Goal: Transaction & Acquisition: Purchase product/service

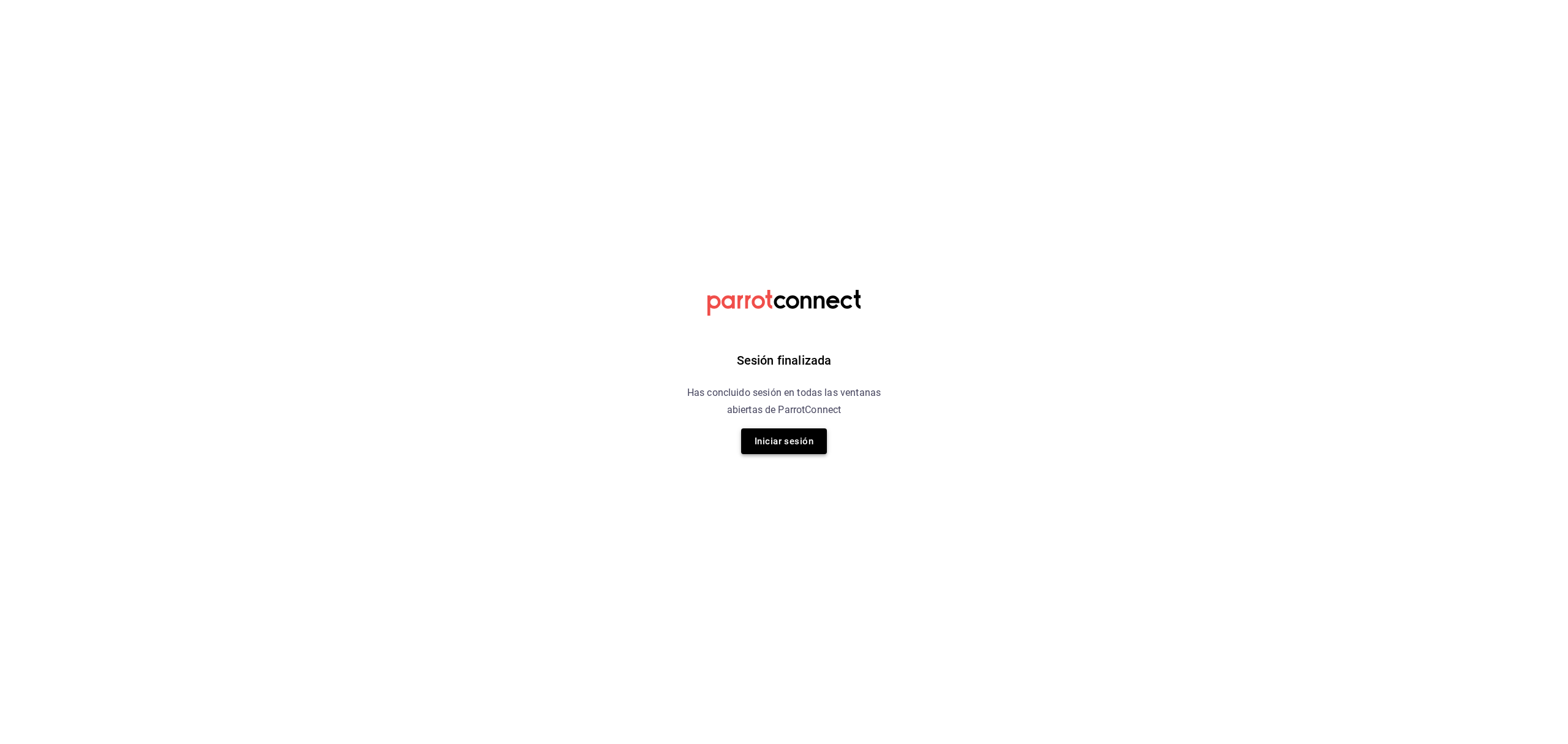
click at [772, 444] on button "Iniciar sesión" at bounding box center [784, 440] width 86 height 26
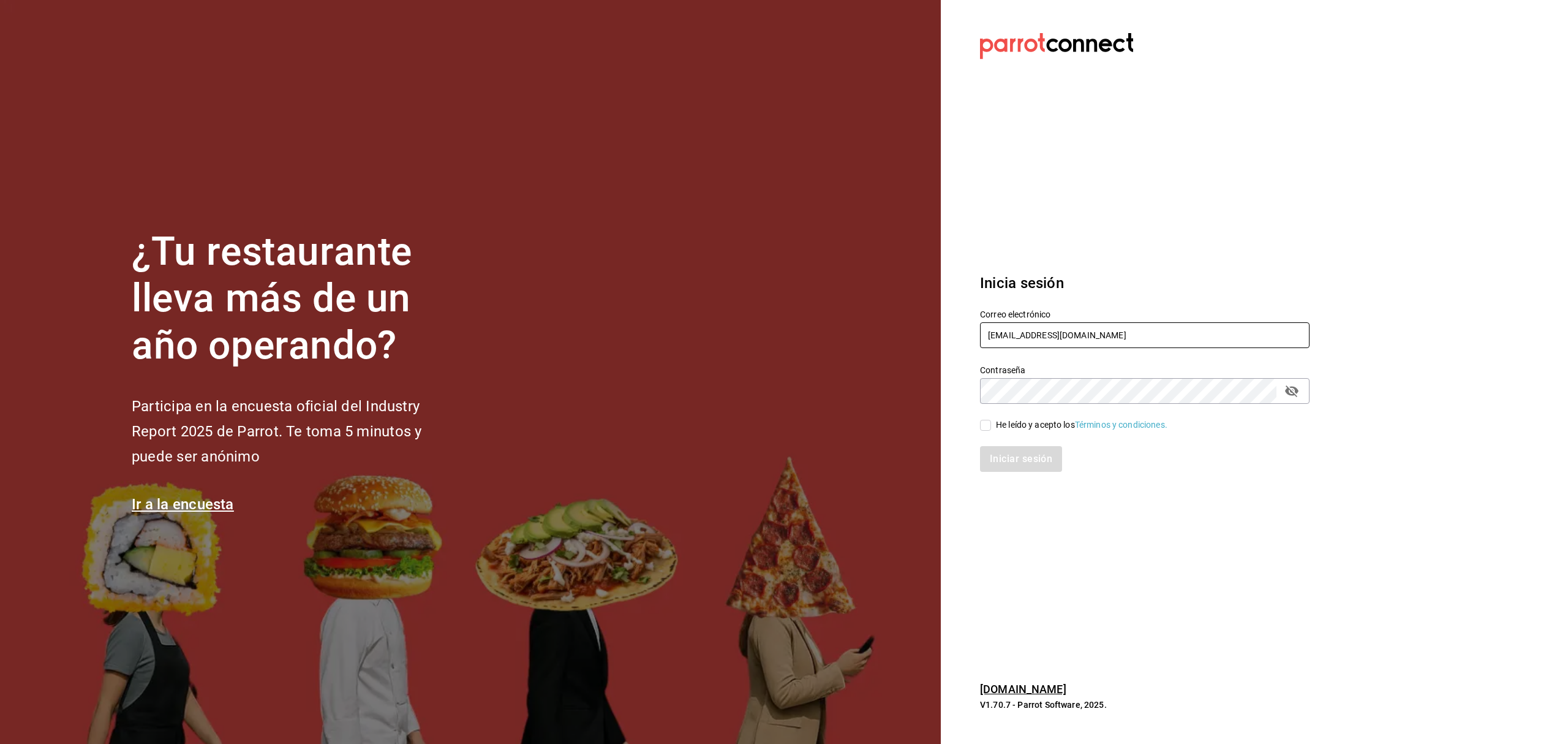
click at [1098, 332] on input "[EMAIL_ADDRESS][DOMAIN_NAME]" at bounding box center [1145, 334] width 330 height 26
type input "[EMAIL_ADDRESS][DOMAIN_NAME]"
click at [988, 421] on input "He leído y acepto los Términos y condiciones." at bounding box center [985, 425] width 11 height 11
checkbox input "true"
click at [993, 459] on button "Iniciar sesión" at bounding box center [1022, 458] width 84 height 26
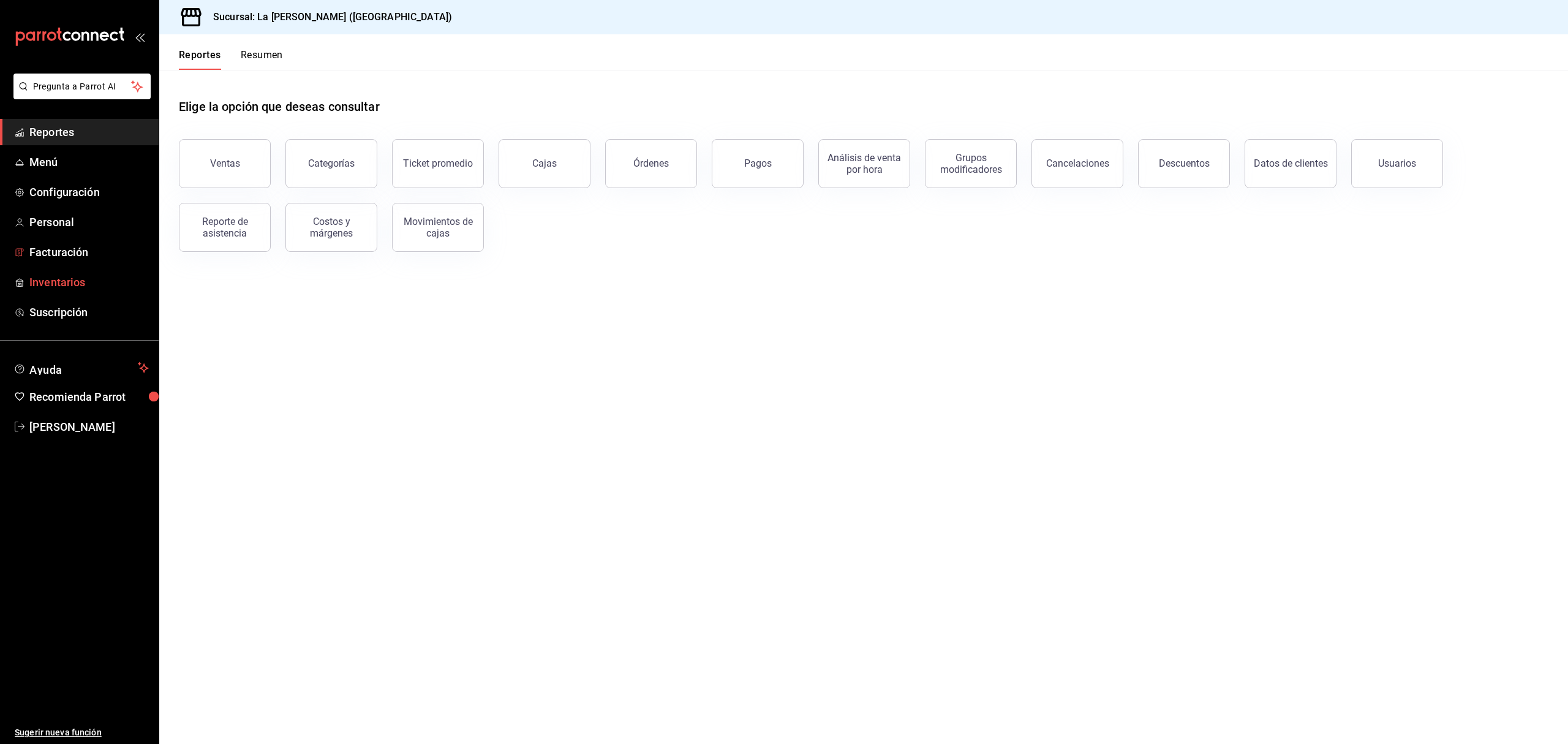
click at [75, 278] on span "Inventarios" at bounding box center [89, 282] width 119 height 16
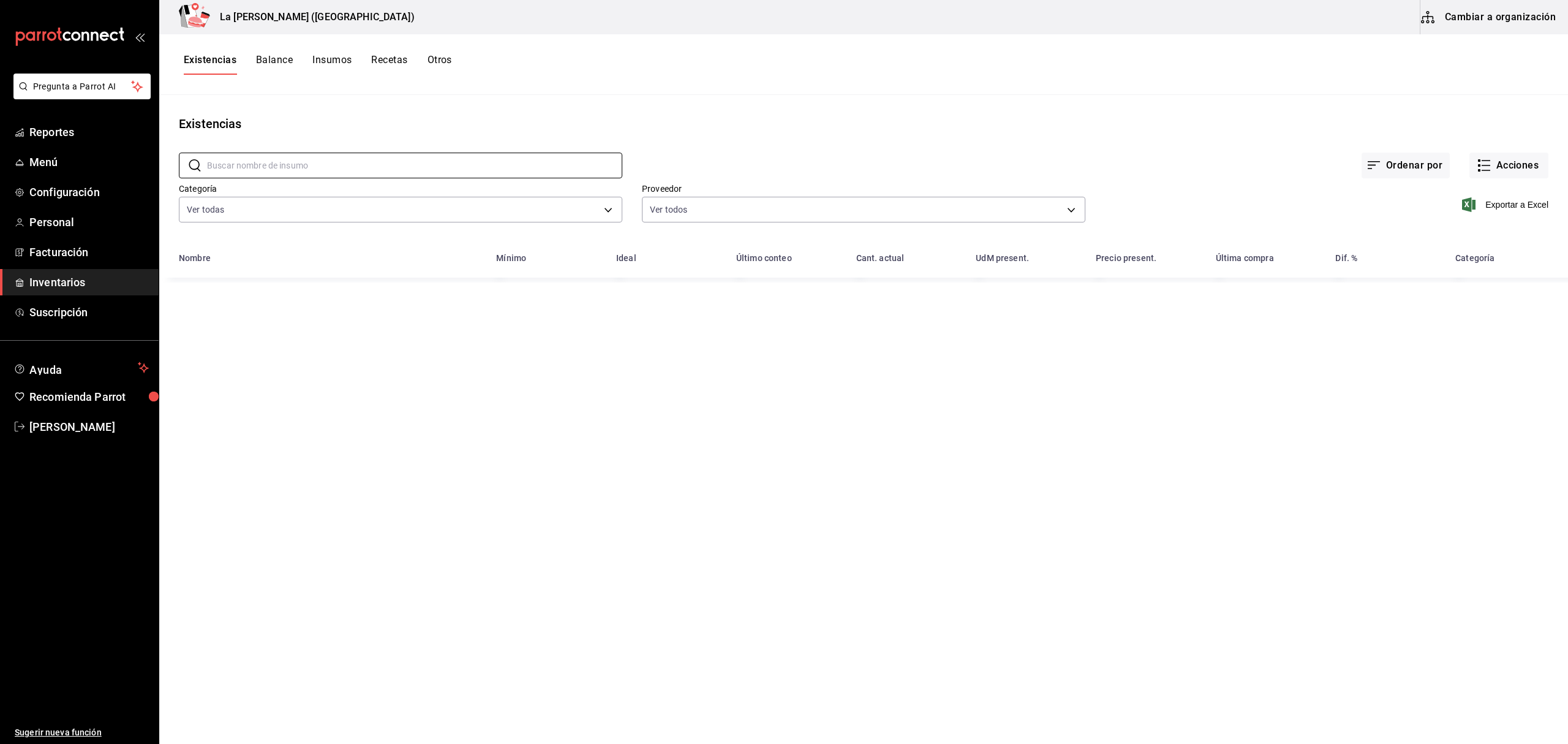
click at [269, 176] on input "text" at bounding box center [415, 165] width 415 height 24
type input "wag"
click at [1503, 172] on button "Acciones" at bounding box center [1509, 165] width 79 height 26
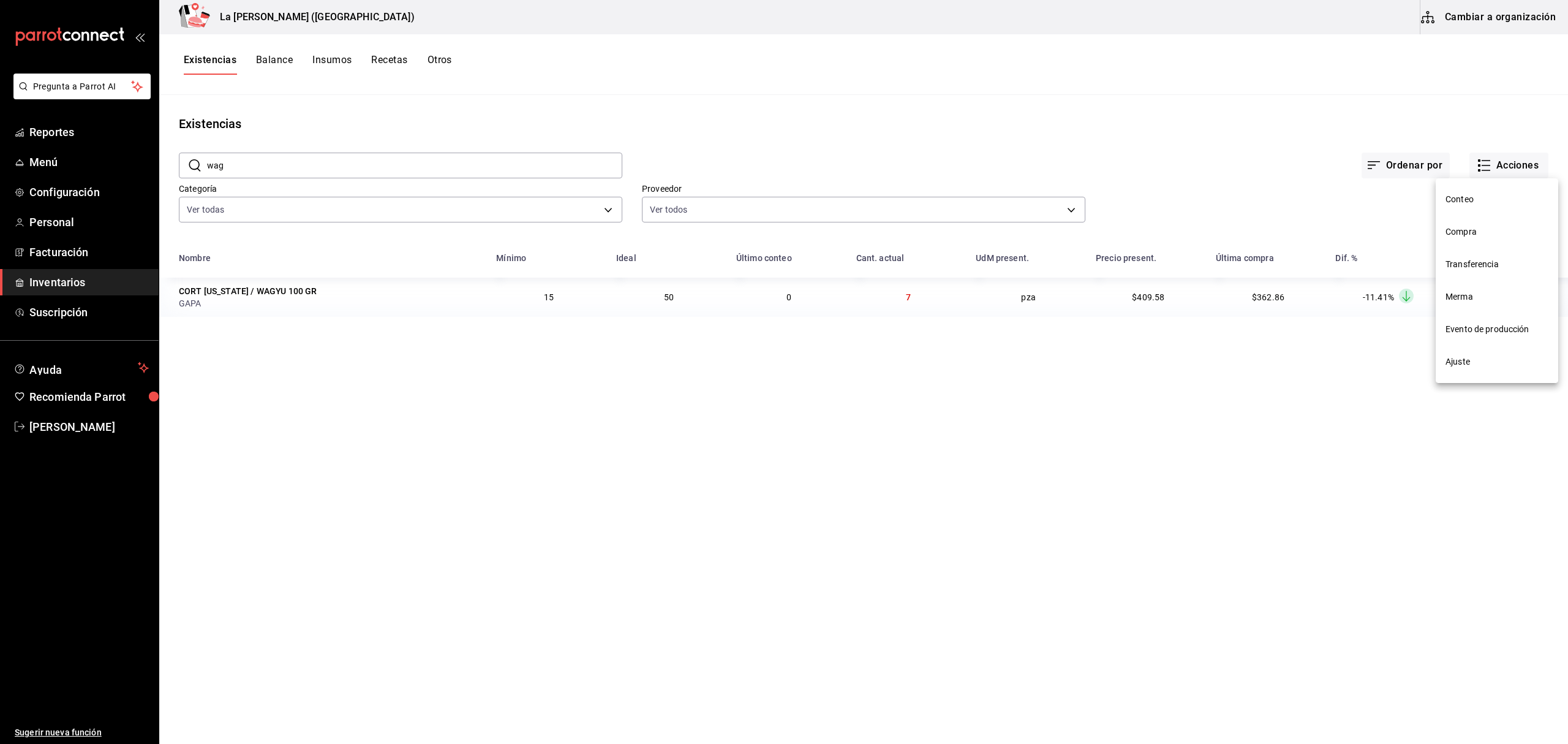
click at [1460, 225] on li "Compra" at bounding box center [1497, 232] width 122 height 32
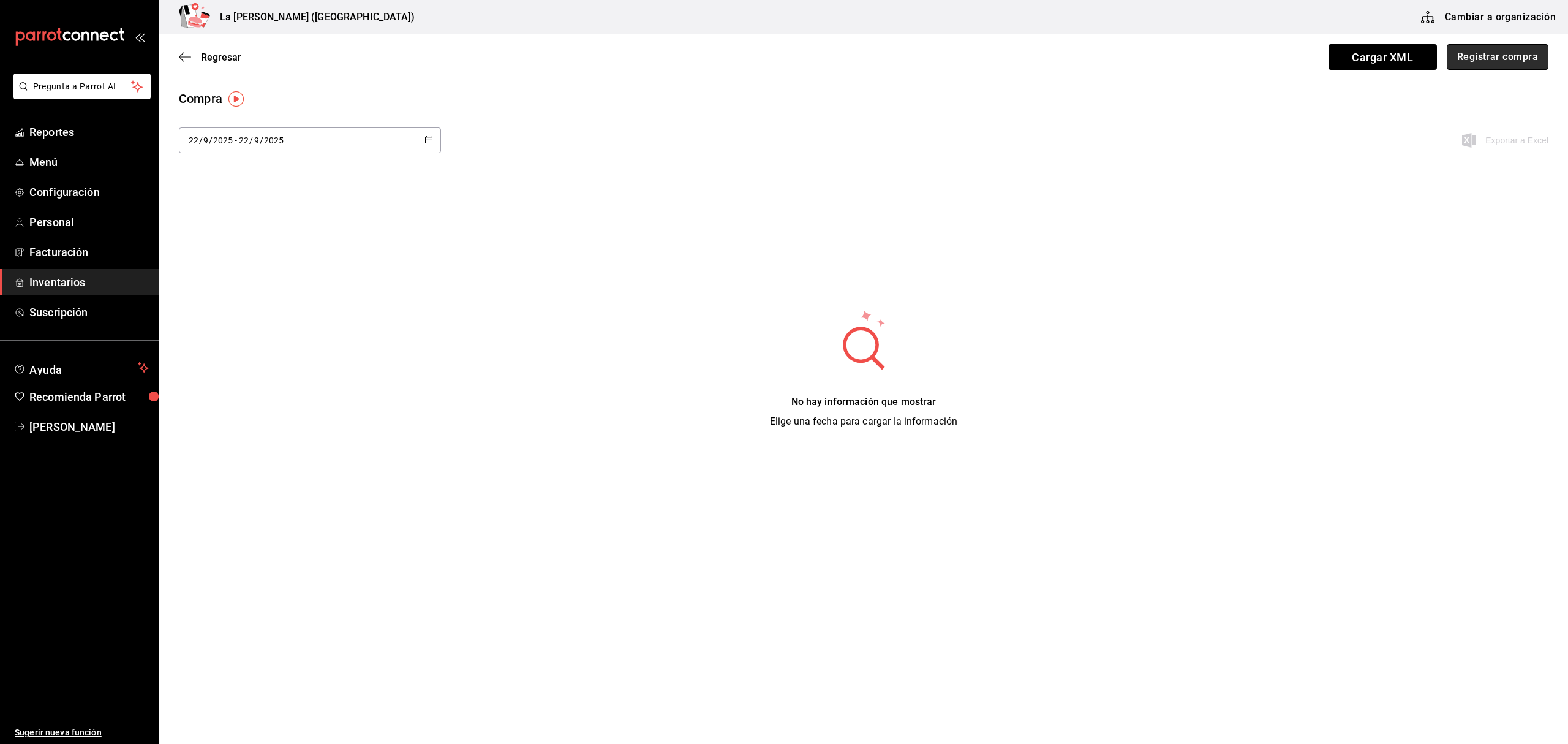
click at [1515, 55] on button "Registrar compra" at bounding box center [1498, 57] width 101 height 26
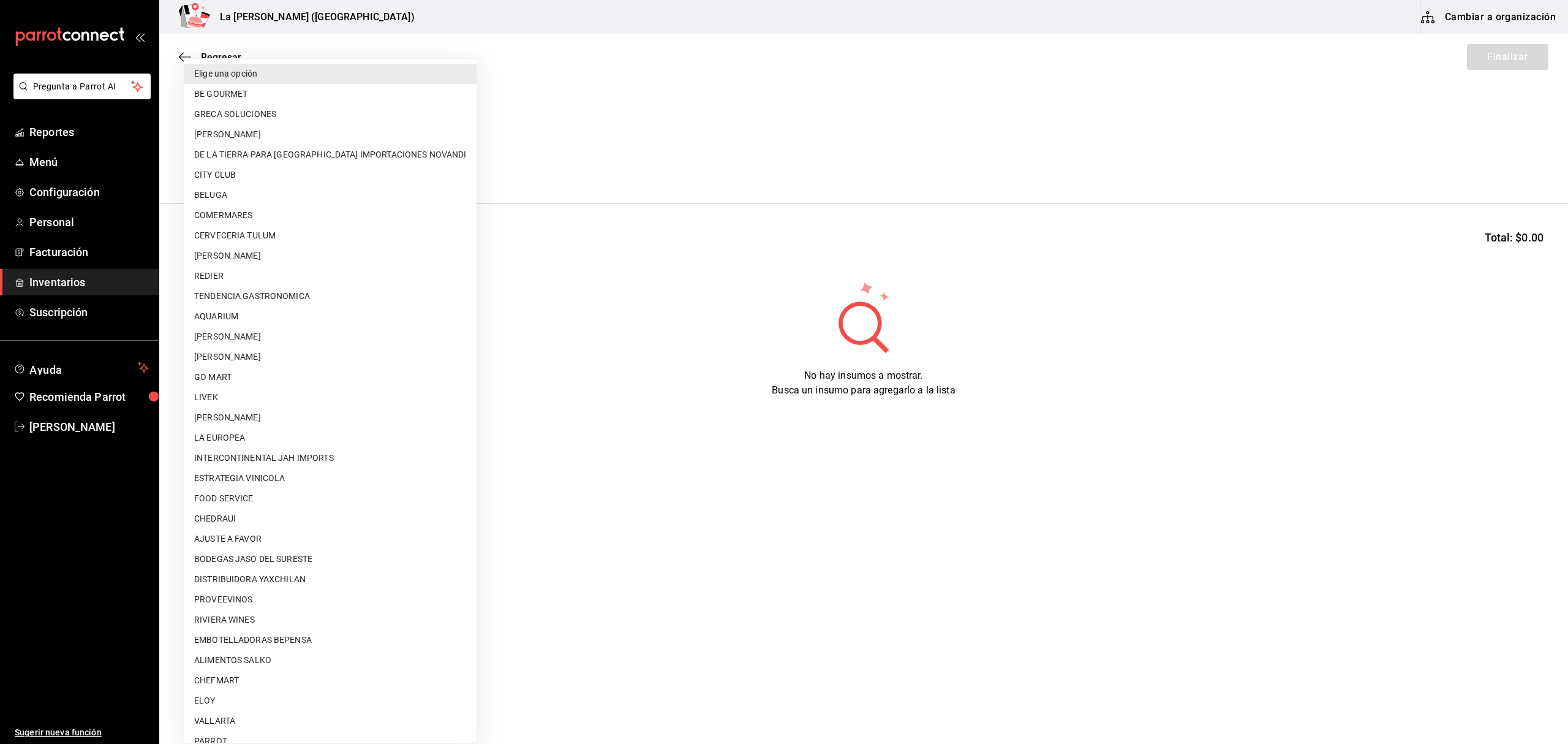
click at [343, 168] on body "Pregunta a Parrot AI Reportes Menú Configuración Personal Facturación Inventari…" at bounding box center [784, 337] width 1568 height 674
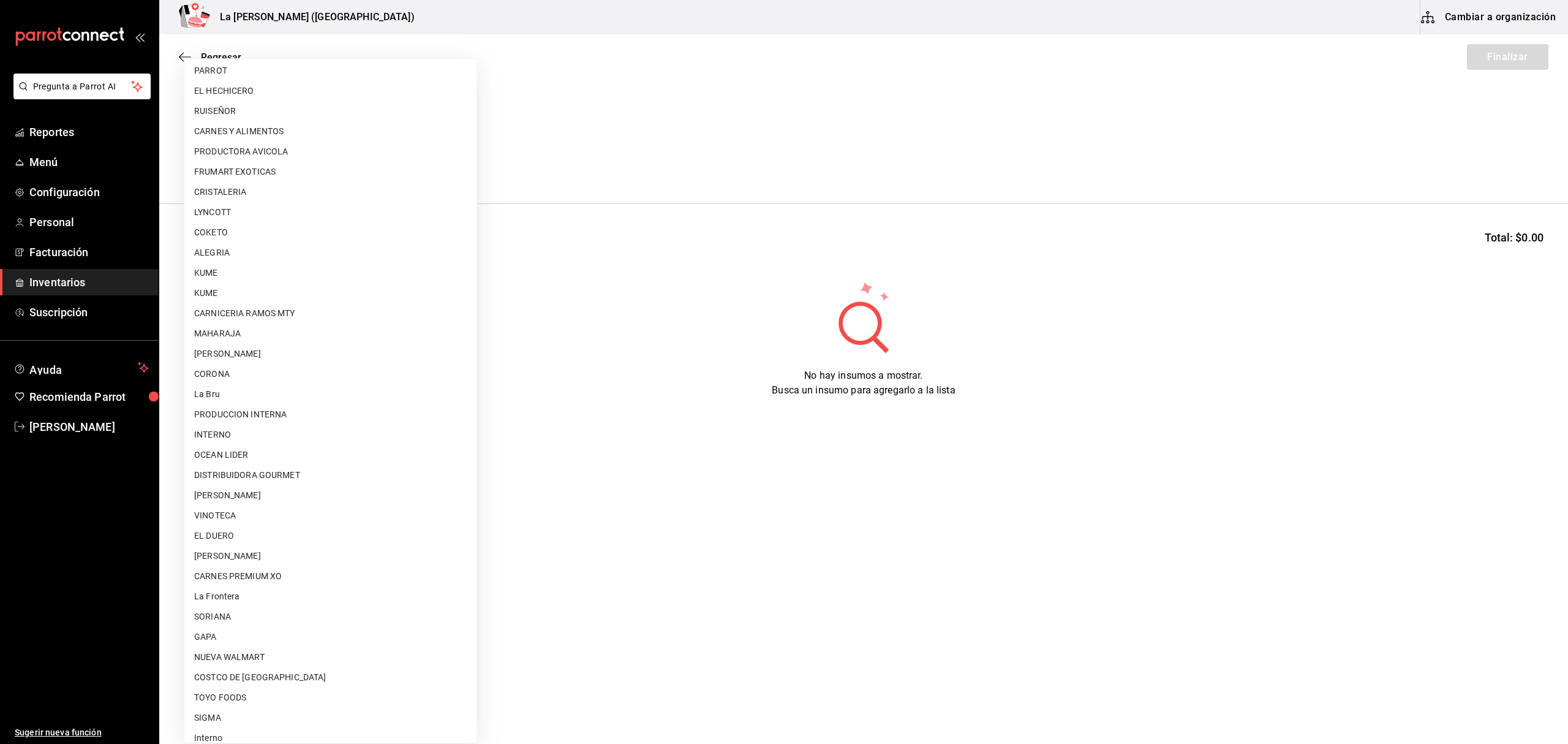
scroll to position [680, 0]
click at [258, 627] on li "GAPA" at bounding box center [330, 627] width 292 height 20
type input "6ab27149-1398-43e9-b738-270e30eb1364"
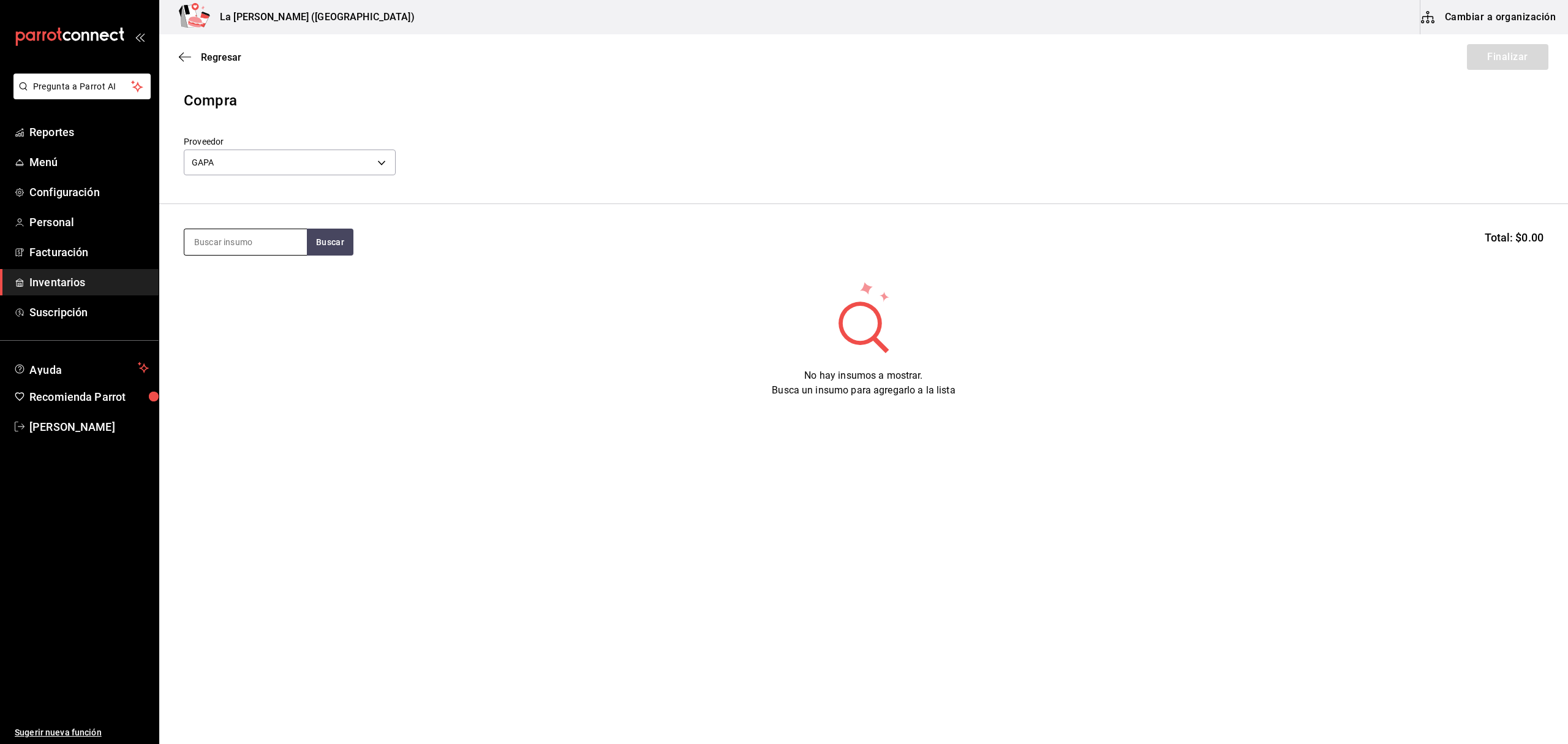
click at [255, 242] on input at bounding box center [246, 242] width 122 height 26
type input "wag"
click at [253, 277] on div "CORT [US_STATE] / WAGYU 100 GR" at bounding box center [246, 284] width 103 height 30
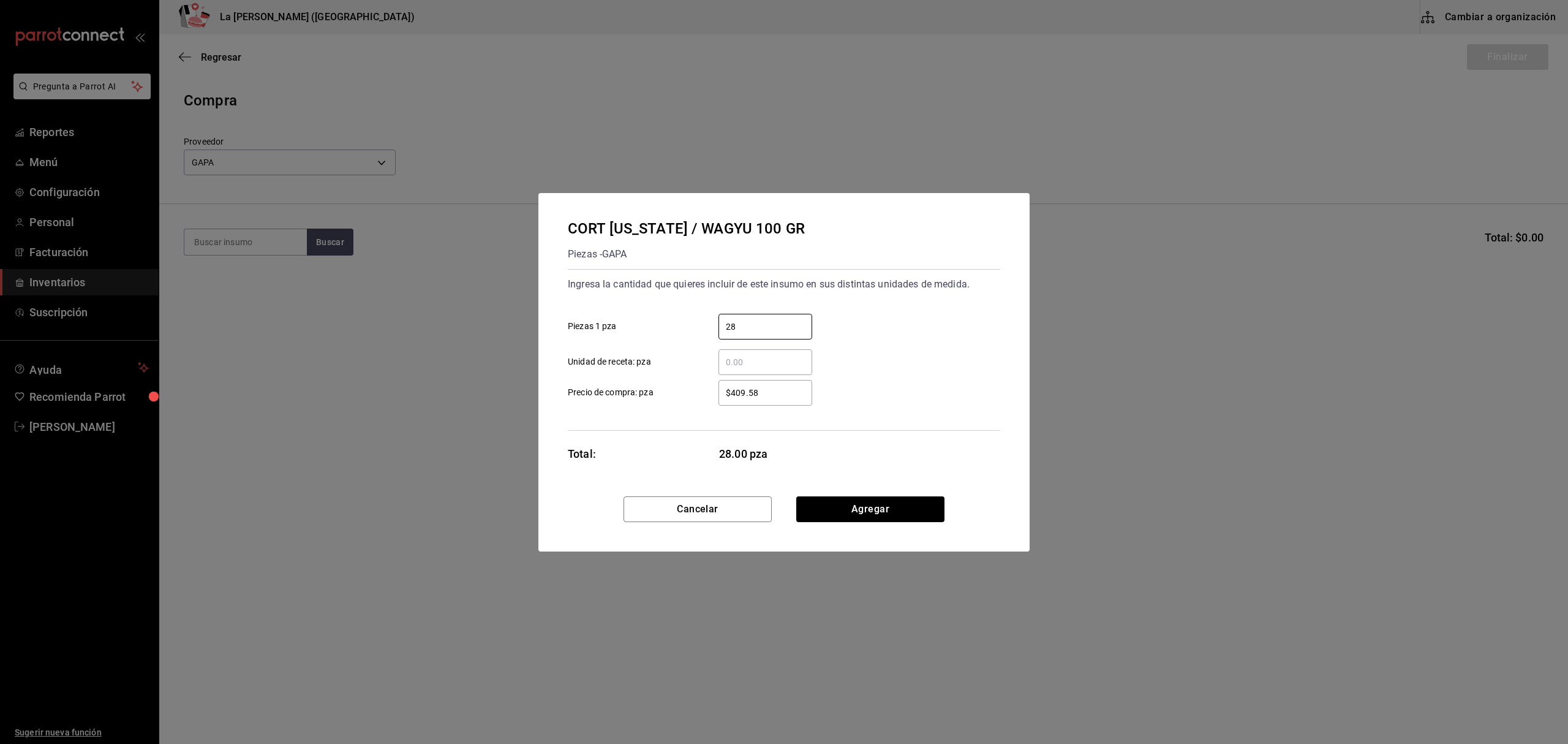
type input "28"
type input "$478.03"
click at [885, 514] on button "Agregar" at bounding box center [870, 509] width 148 height 26
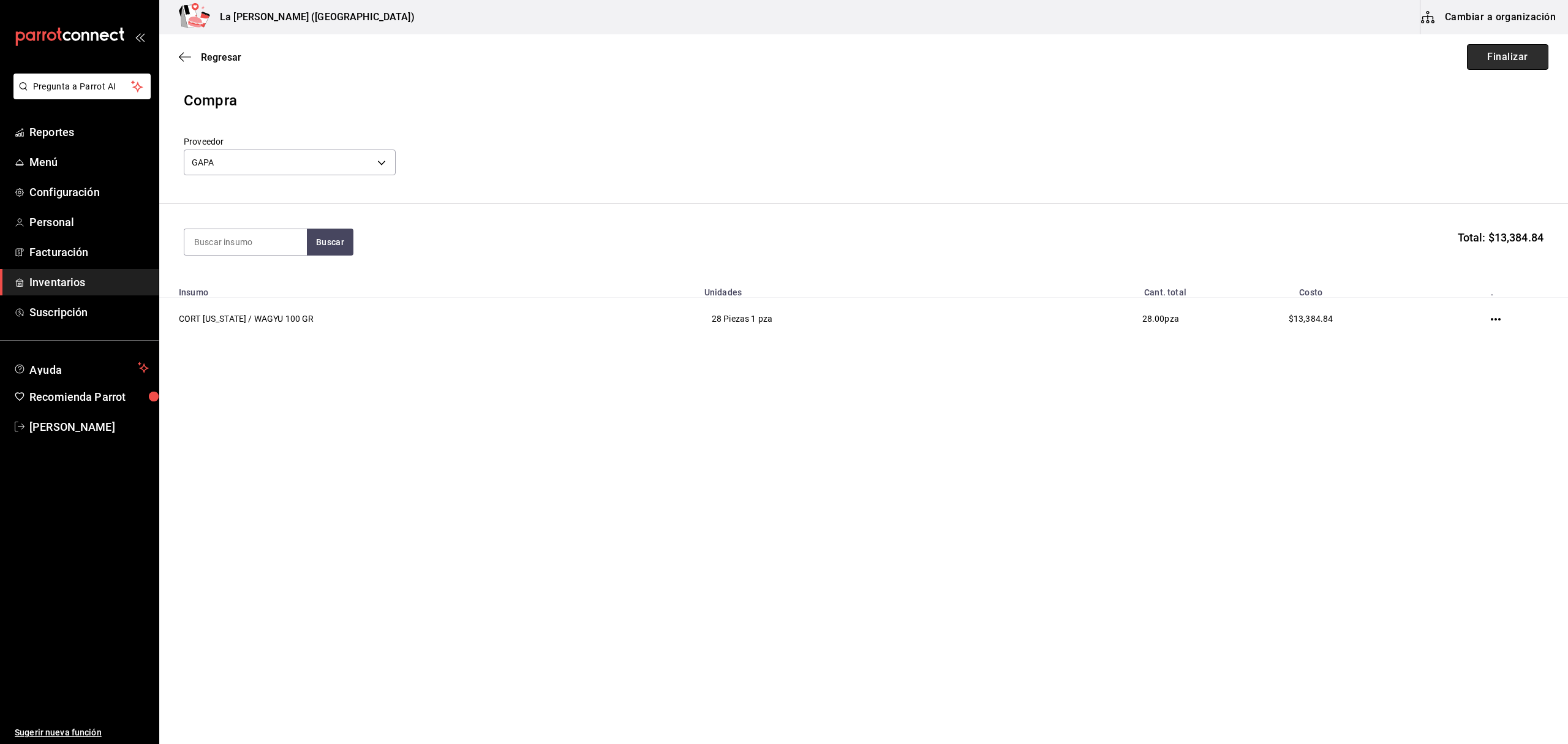
click at [1500, 61] on button "Finalizar" at bounding box center [1508, 57] width 82 height 26
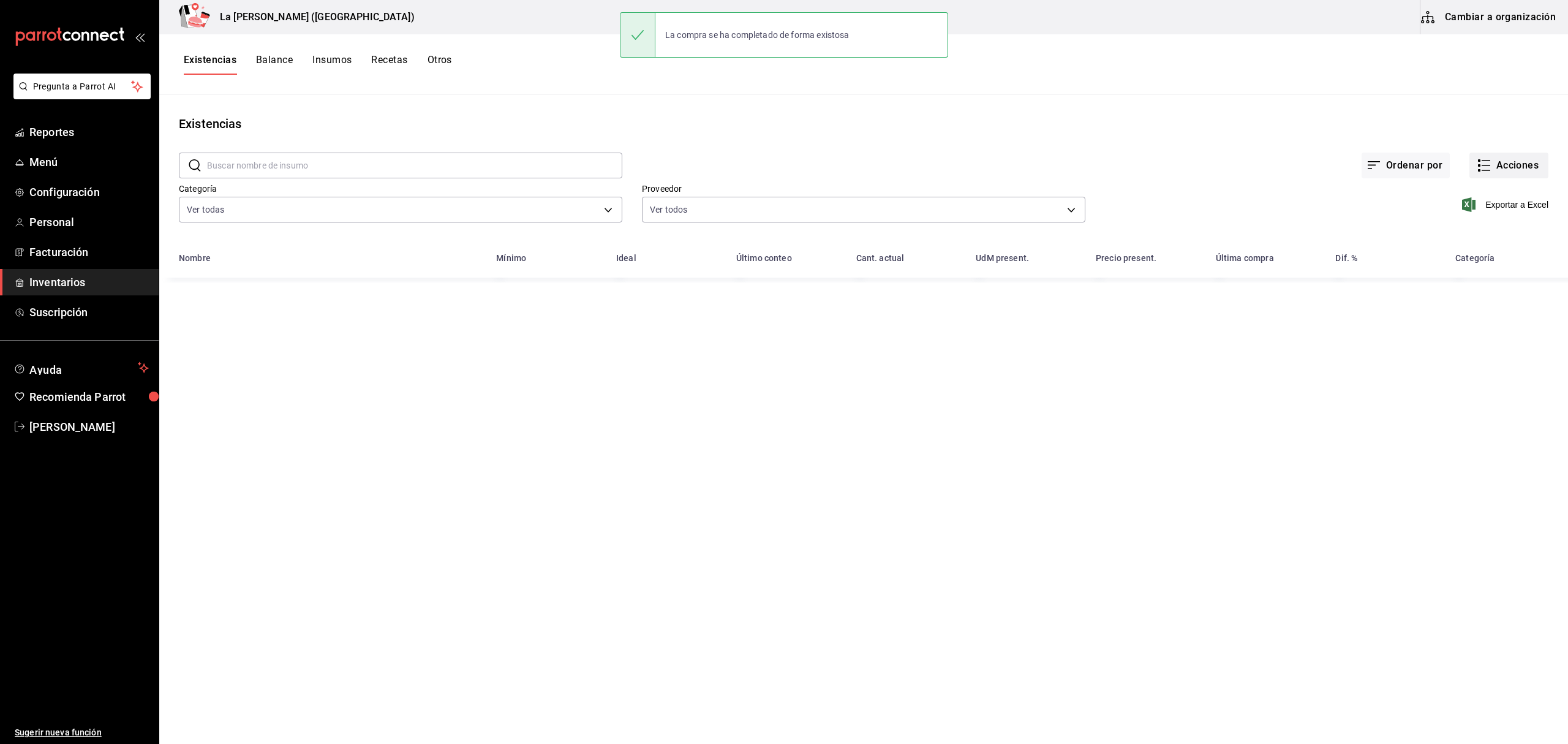
click at [1502, 160] on button "Acciones" at bounding box center [1509, 165] width 79 height 26
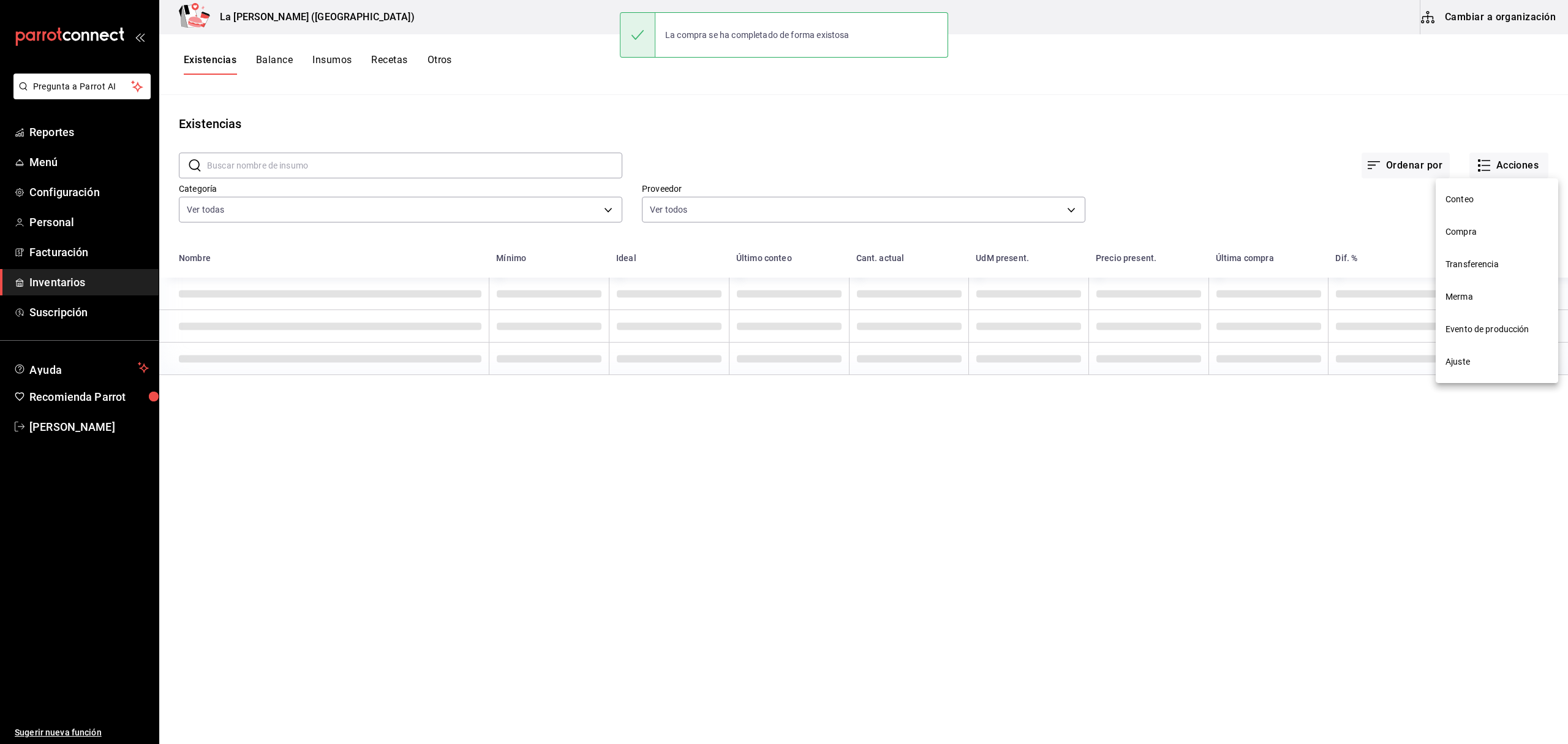
click at [1477, 228] on span "Compra" at bounding box center [1497, 232] width 103 height 13
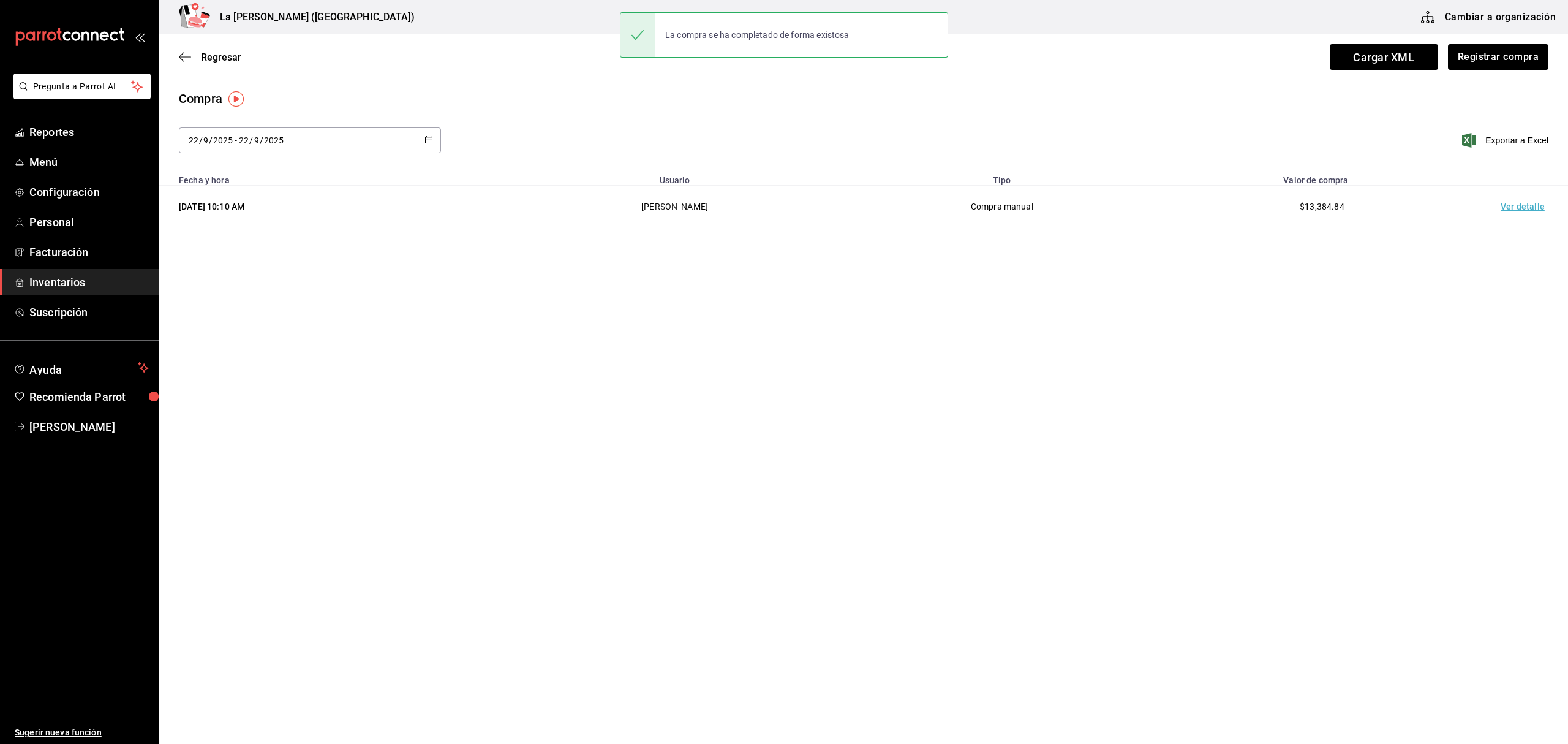
click at [1513, 211] on td "Ver detalle" at bounding box center [1525, 207] width 86 height 42
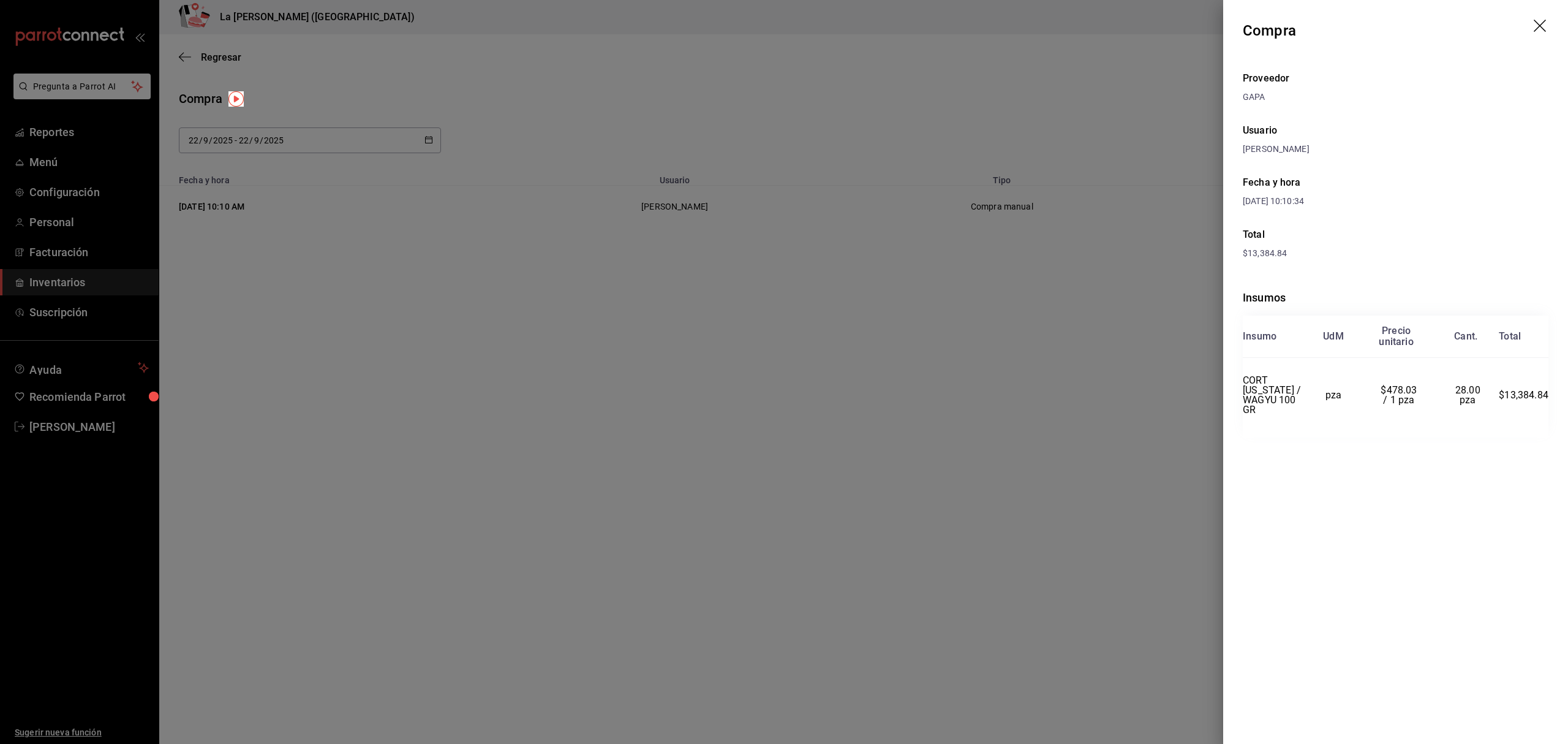
click at [1538, 22] on icon "drag" at bounding box center [1541, 27] width 14 height 14
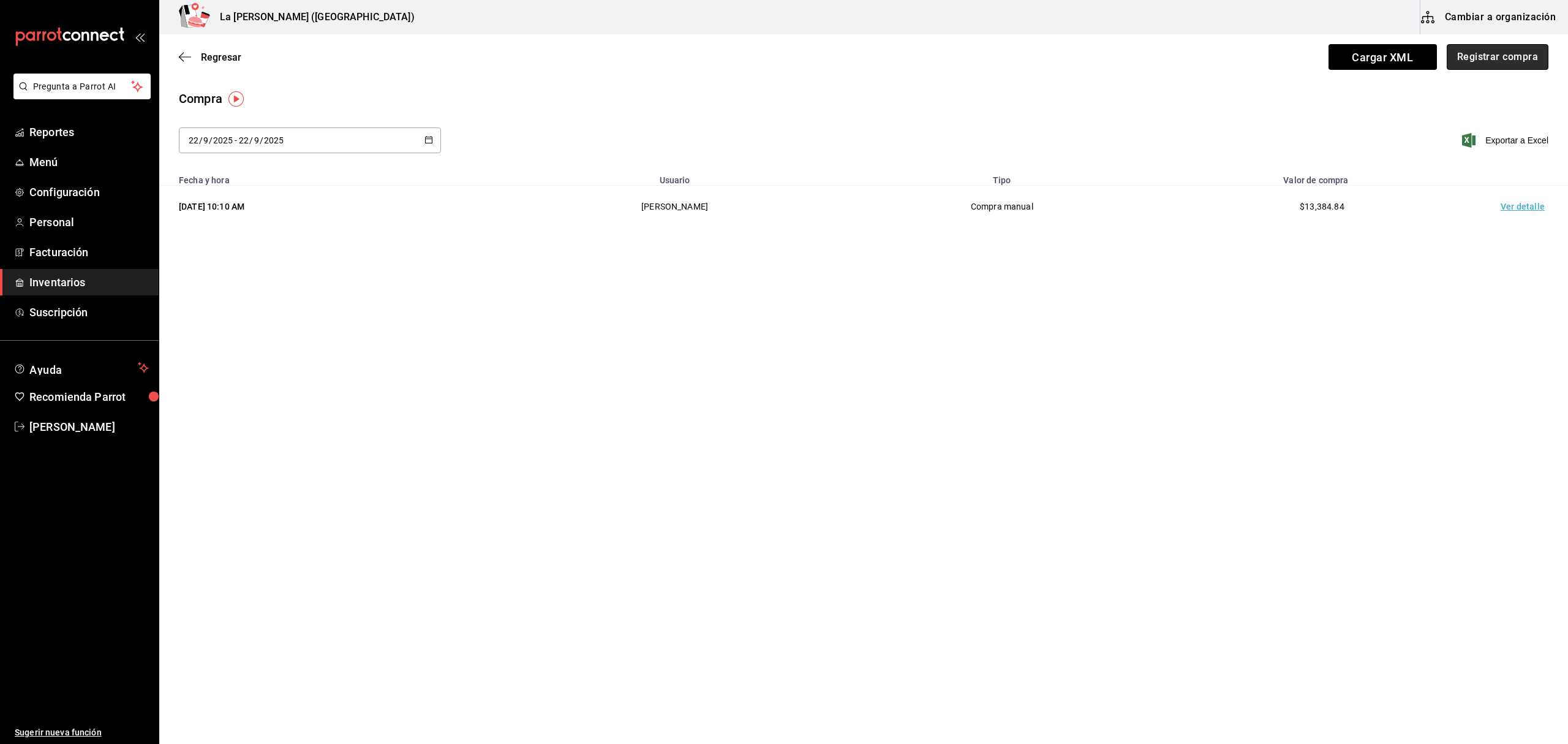
click at [1513, 54] on button "Registrar compra" at bounding box center [1498, 57] width 101 height 26
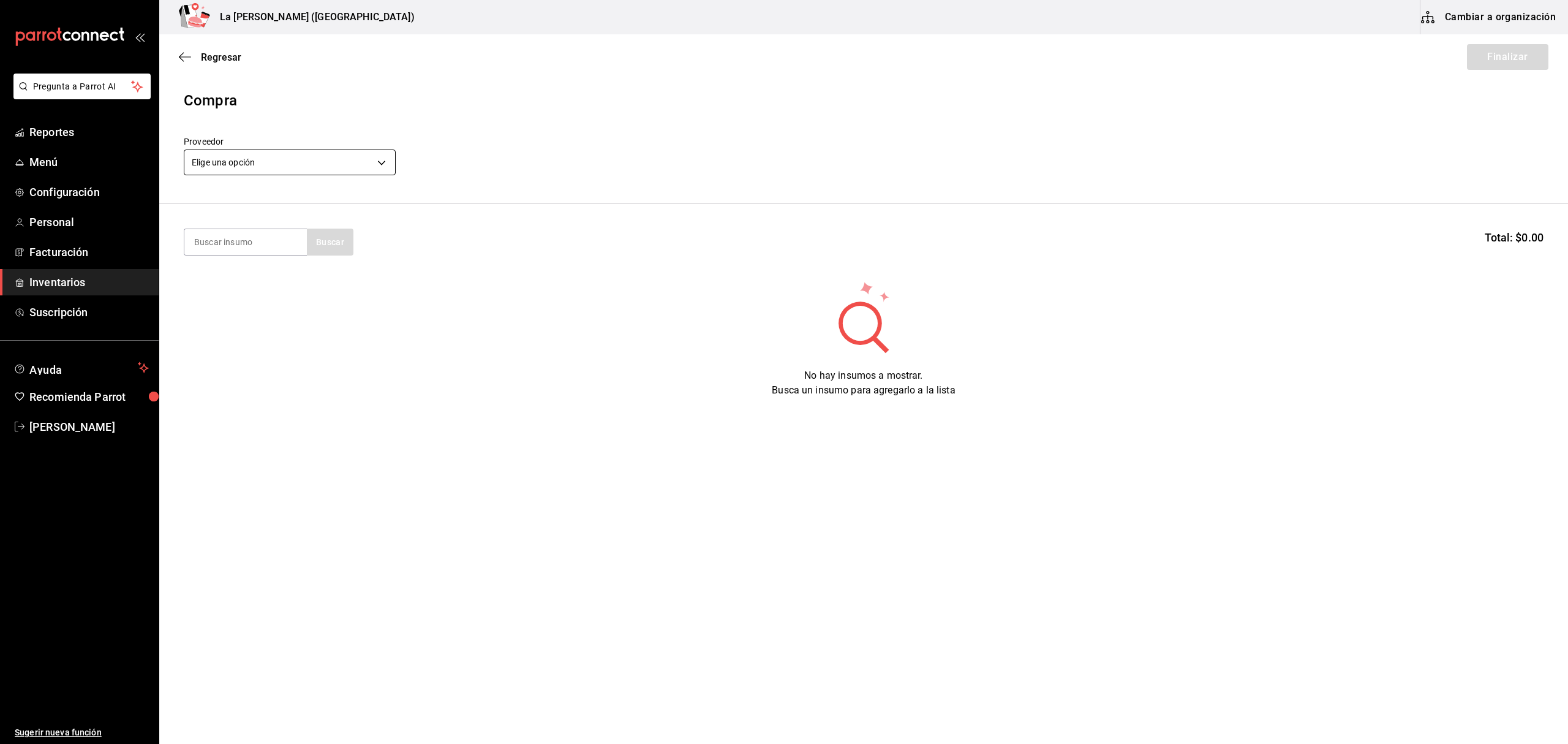
click at [334, 165] on body "Pregunta a Parrot AI Reportes Menú Configuración Personal Facturación Inventari…" at bounding box center [784, 337] width 1568 height 674
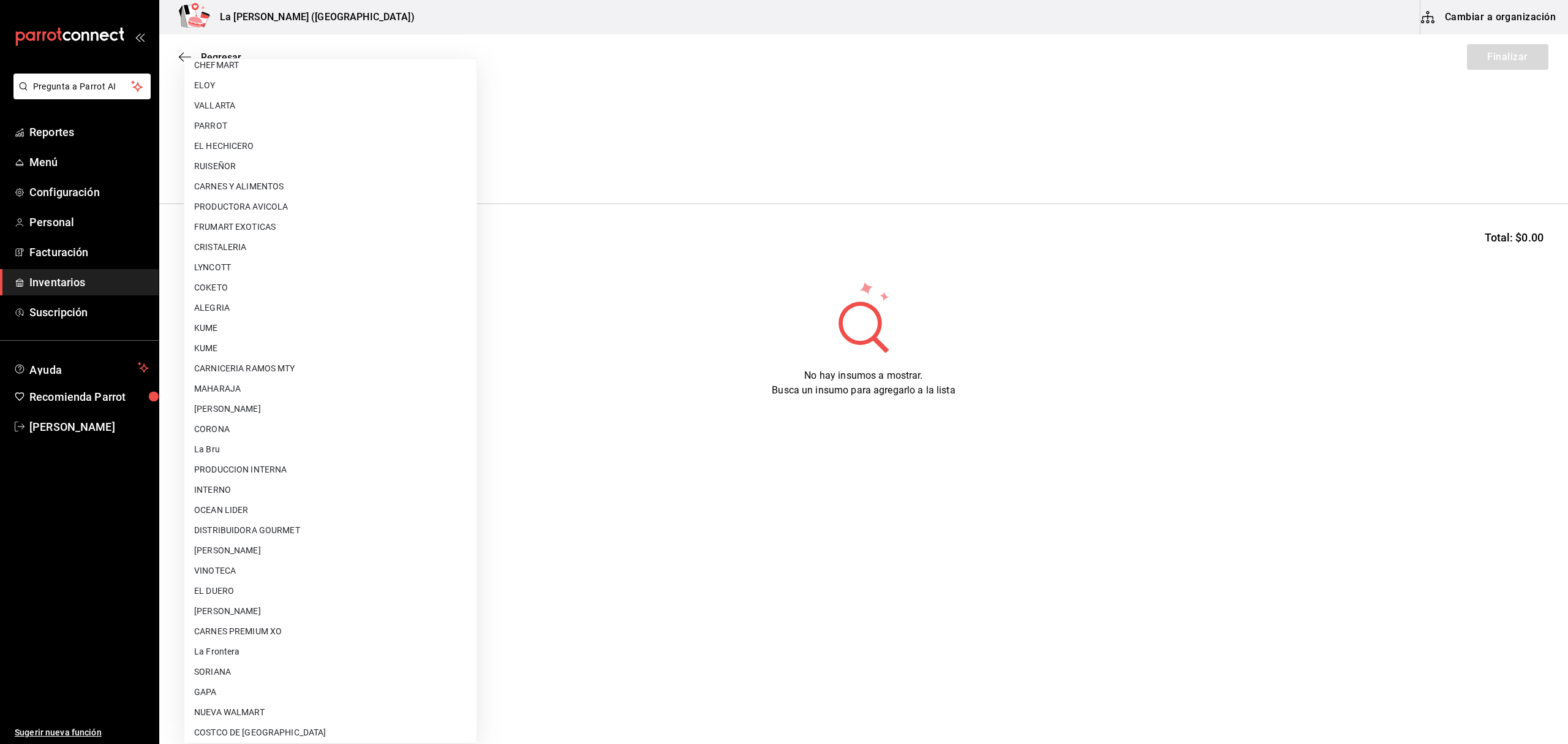
scroll to position [680, 0]
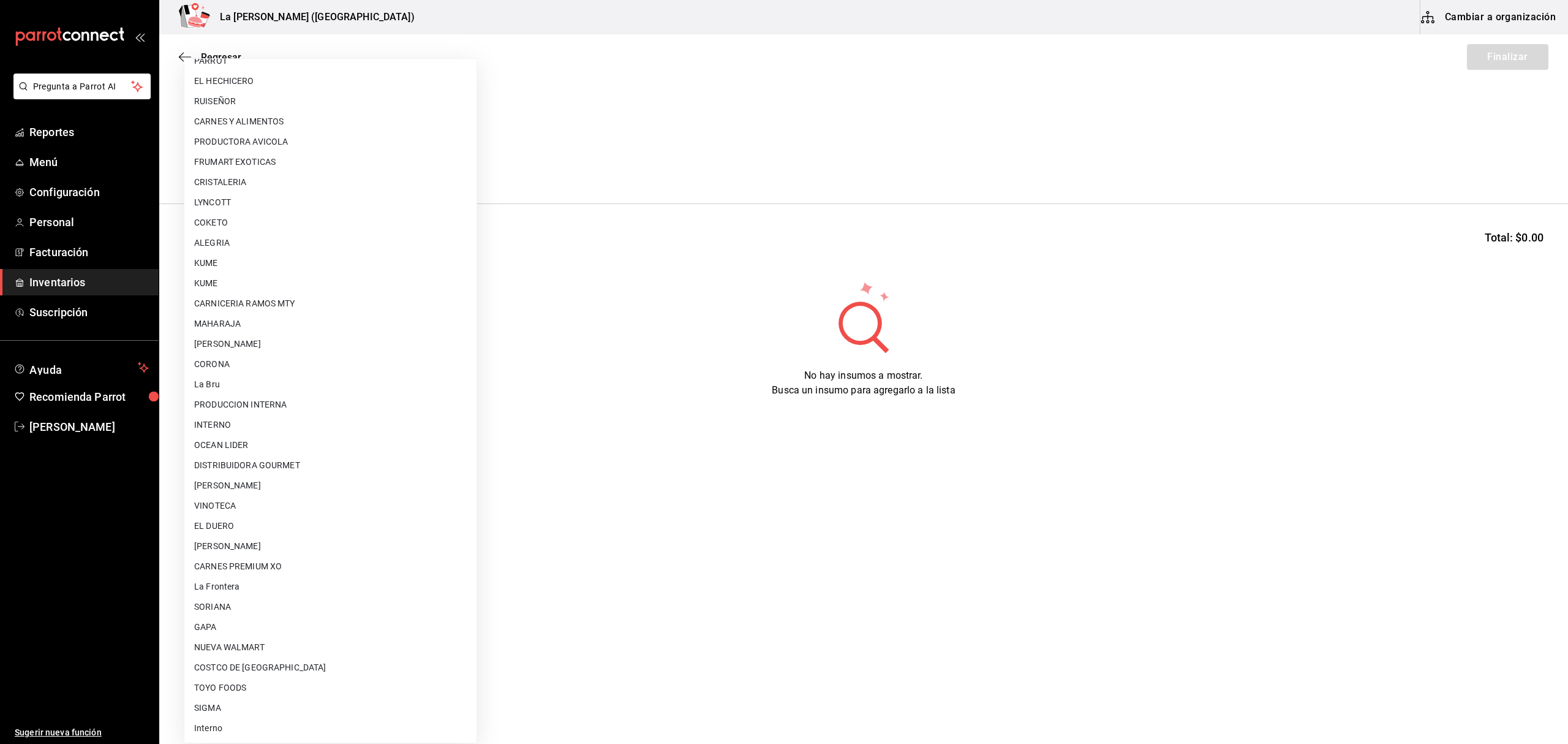
click at [260, 567] on li "CARNES PREMIUM XO" at bounding box center [330, 566] width 292 height 20
type input "54e8a872-6d4b-4a35-871b-737f2548723c"
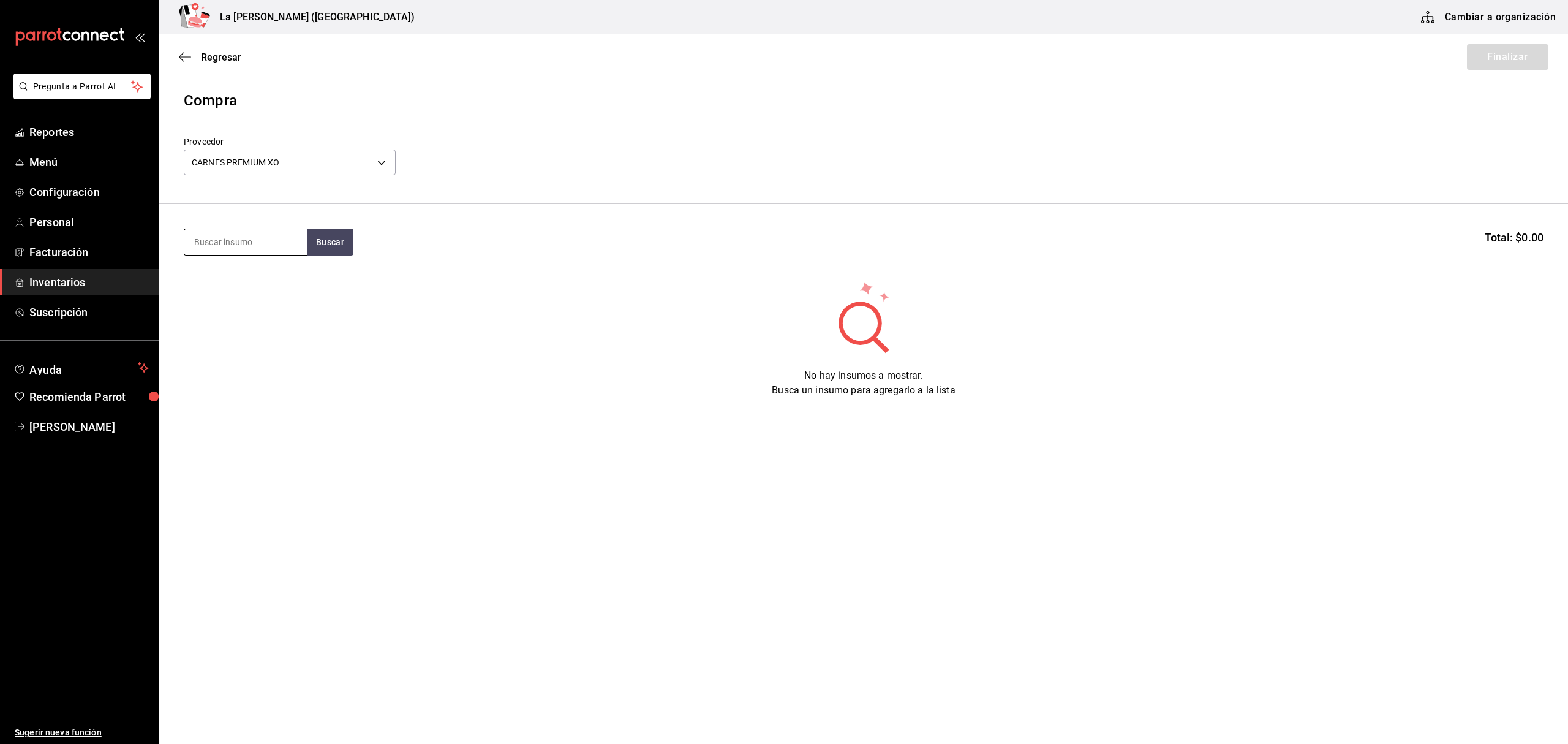
click at [260, 245] on input at bounding box center [246, 242] width 122 height 26
type input "tapa"
click at [253, 268] on div "TAPA DE RIB EYE 450 GR Piezas - CARNES PREMIUM XO" at bounding box center [246, 298] width 122 height 75
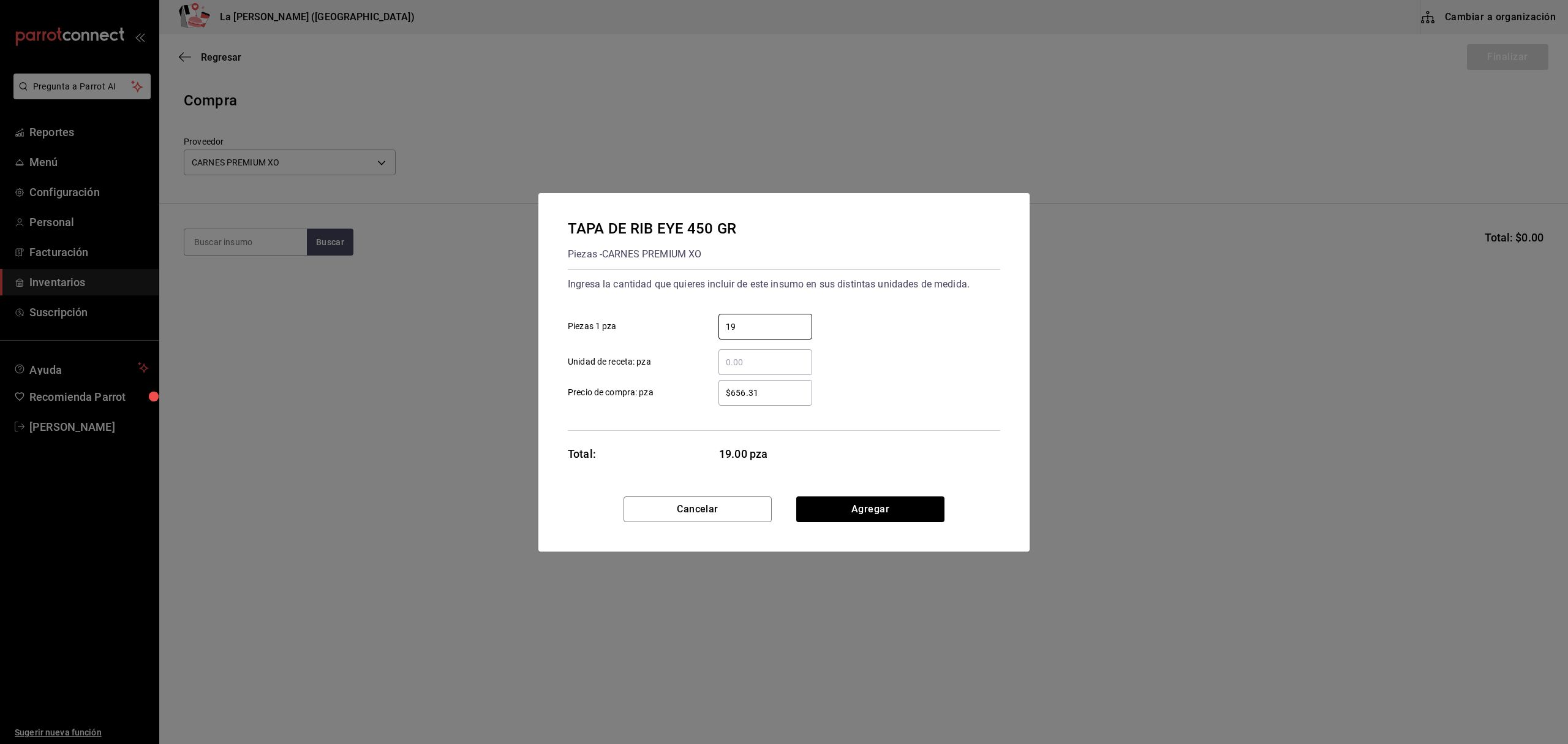
type input "19"
click at [770, 398] on input "$656.31" at bounding box center [765, 392] width 93 height 14
type input "$413.21"
click at [838, 501] on button "Agregar" at bounding box center [870, 509] width 148 height 26
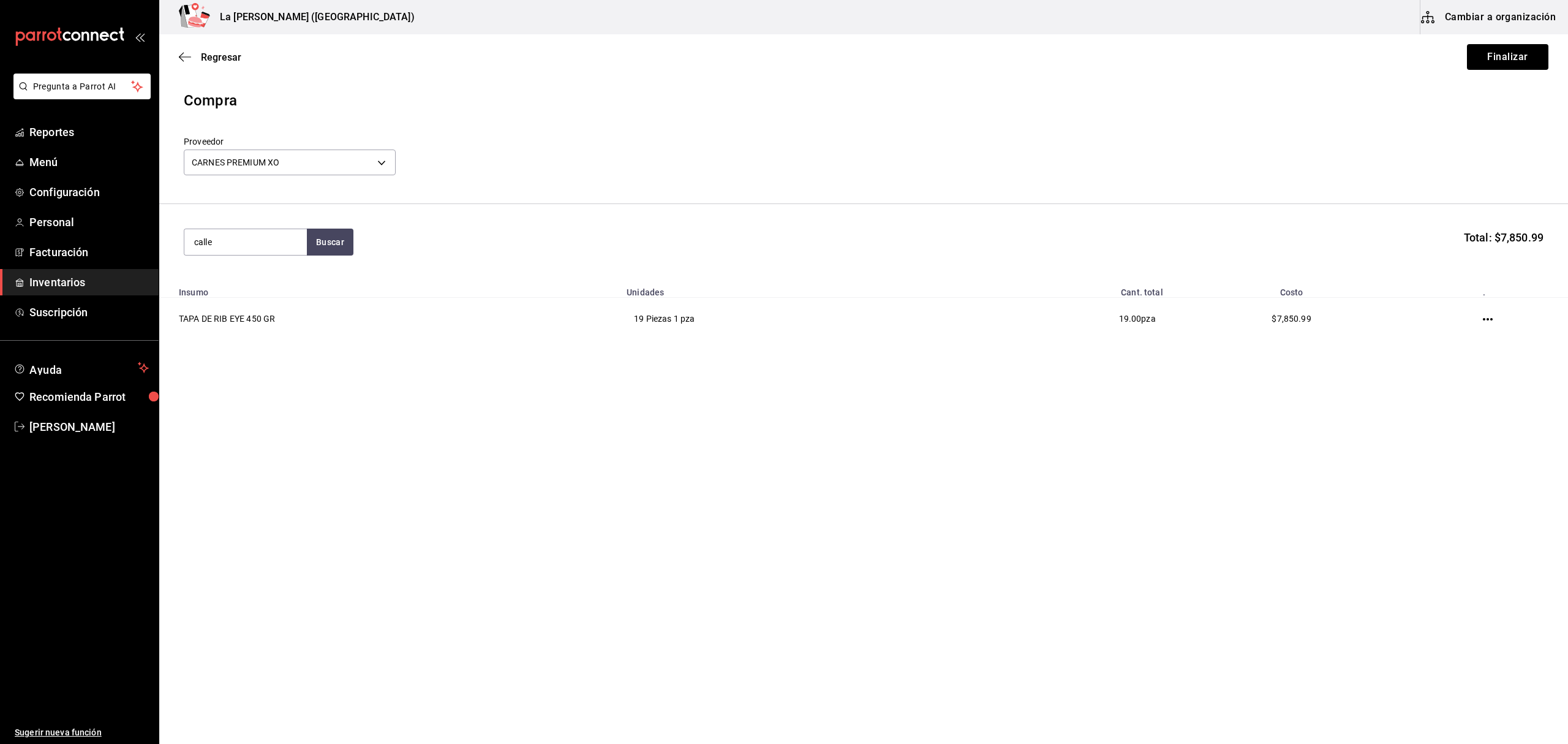
type input "calle"
click at [219, 284] on div "TACOS CALLEJEROS 300 GR" at bounding box center [246, 284] width 103 height 30
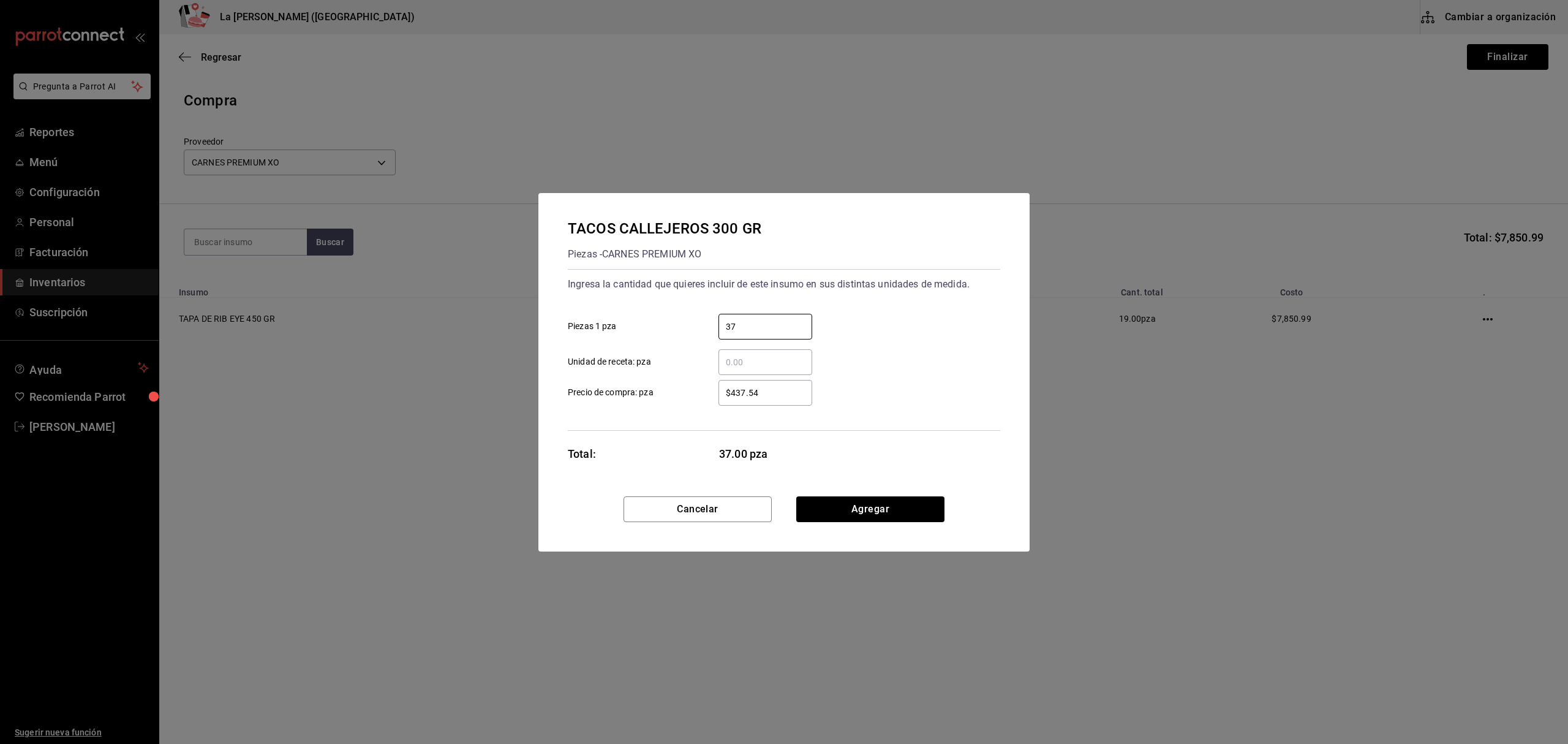
type input "37"
type input "$275.47"
click button "Agregar" at bounding box center [870, 509] width 148 height 26
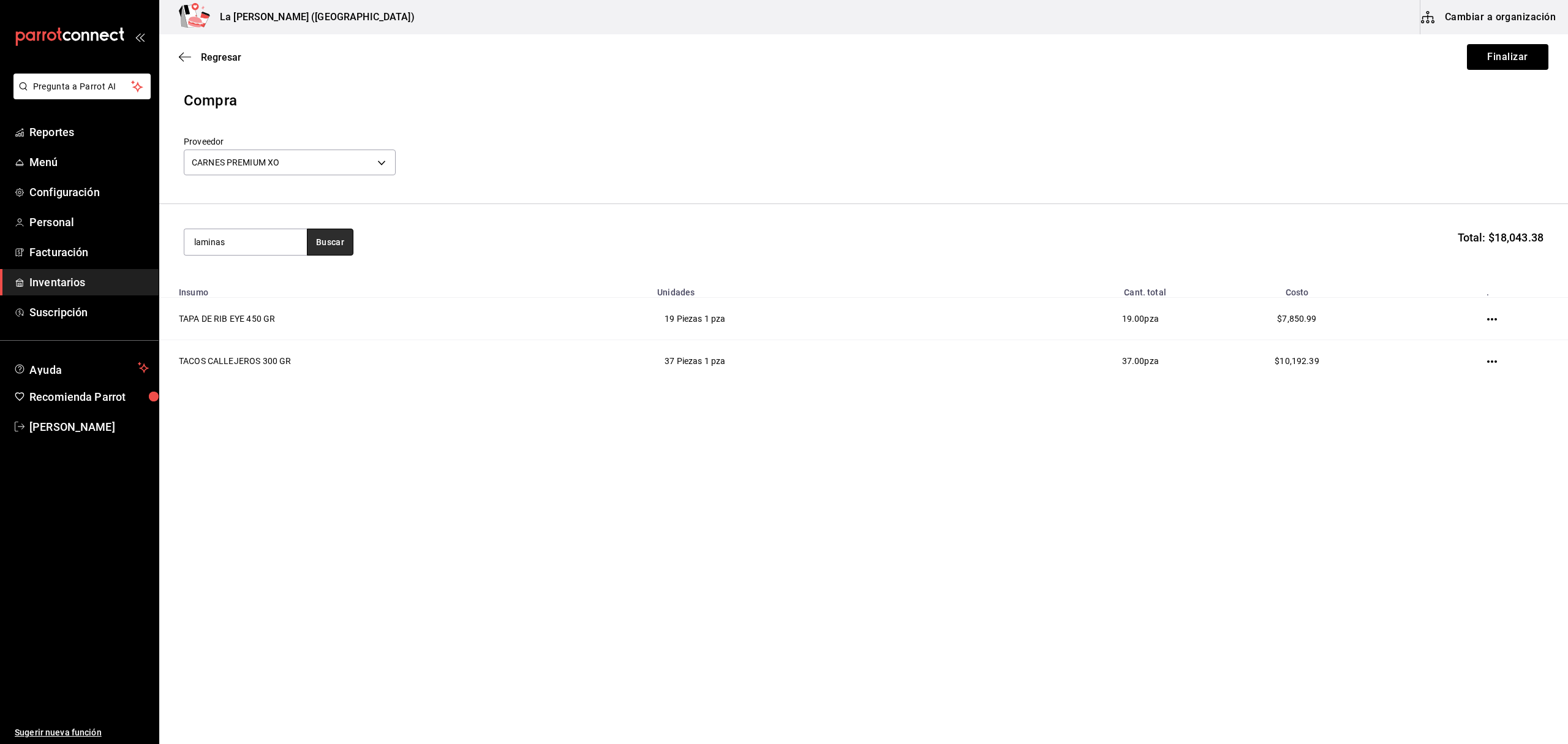
click at [334, 236] on button "Buscar" at bounding box center [330, 242] width 47 height 27
click at [304, 238] on input "laminas" at bounding box center [246, 242] width 122 height 26
type input "lamina"
click at [272, 302] on div "Piezas - CARNES PREMIUM XO" at bounding box center [246, 312] width 103 height 26
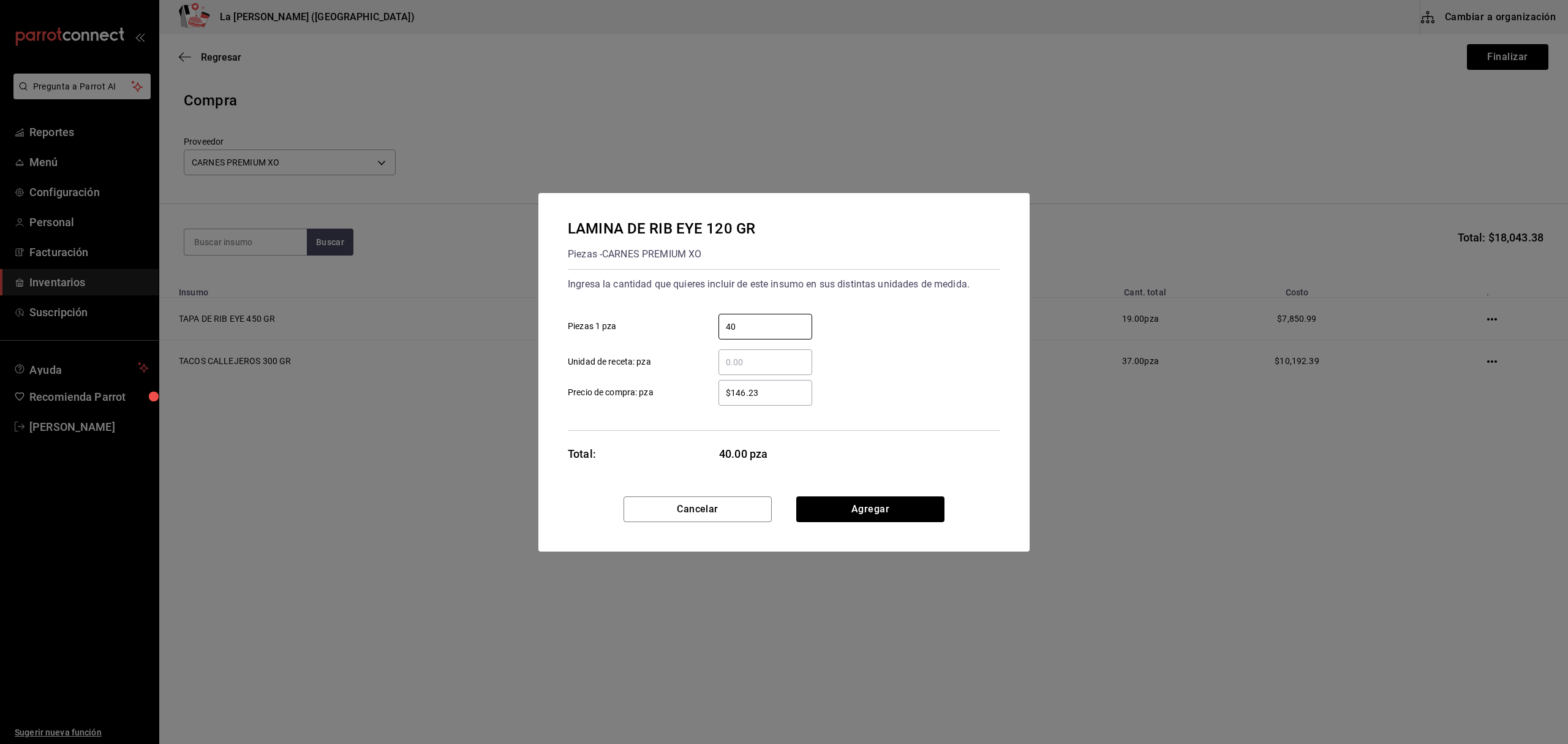
type input "40"
type input "$105.04"
click button "Agregar" at bounding box center [870, 509] width 148 height 26
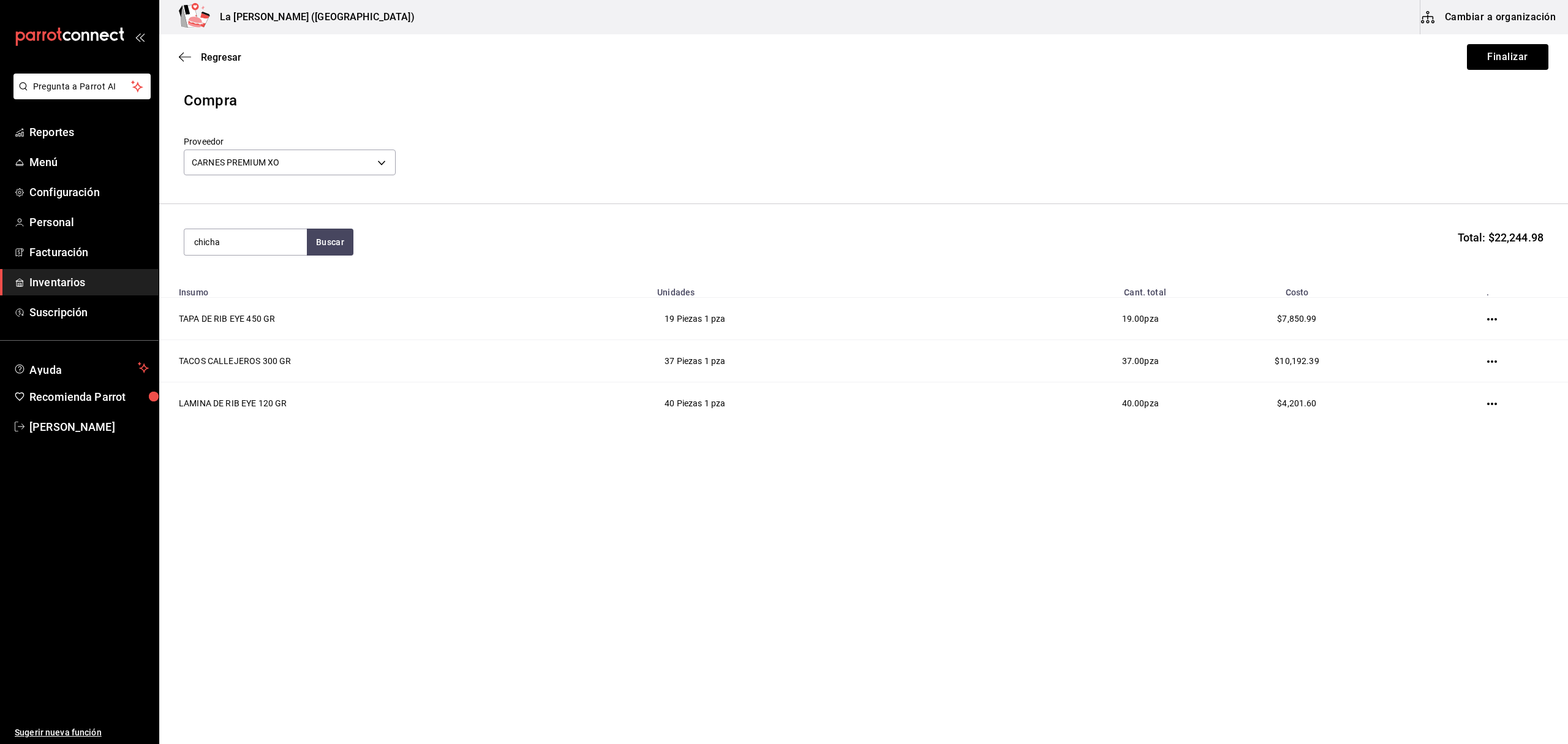
type input "chicha"
click at [249, 303] on div "Piezas - CARNES PREMIUM XO" at bounding box center [246, 312] width 103 height 26
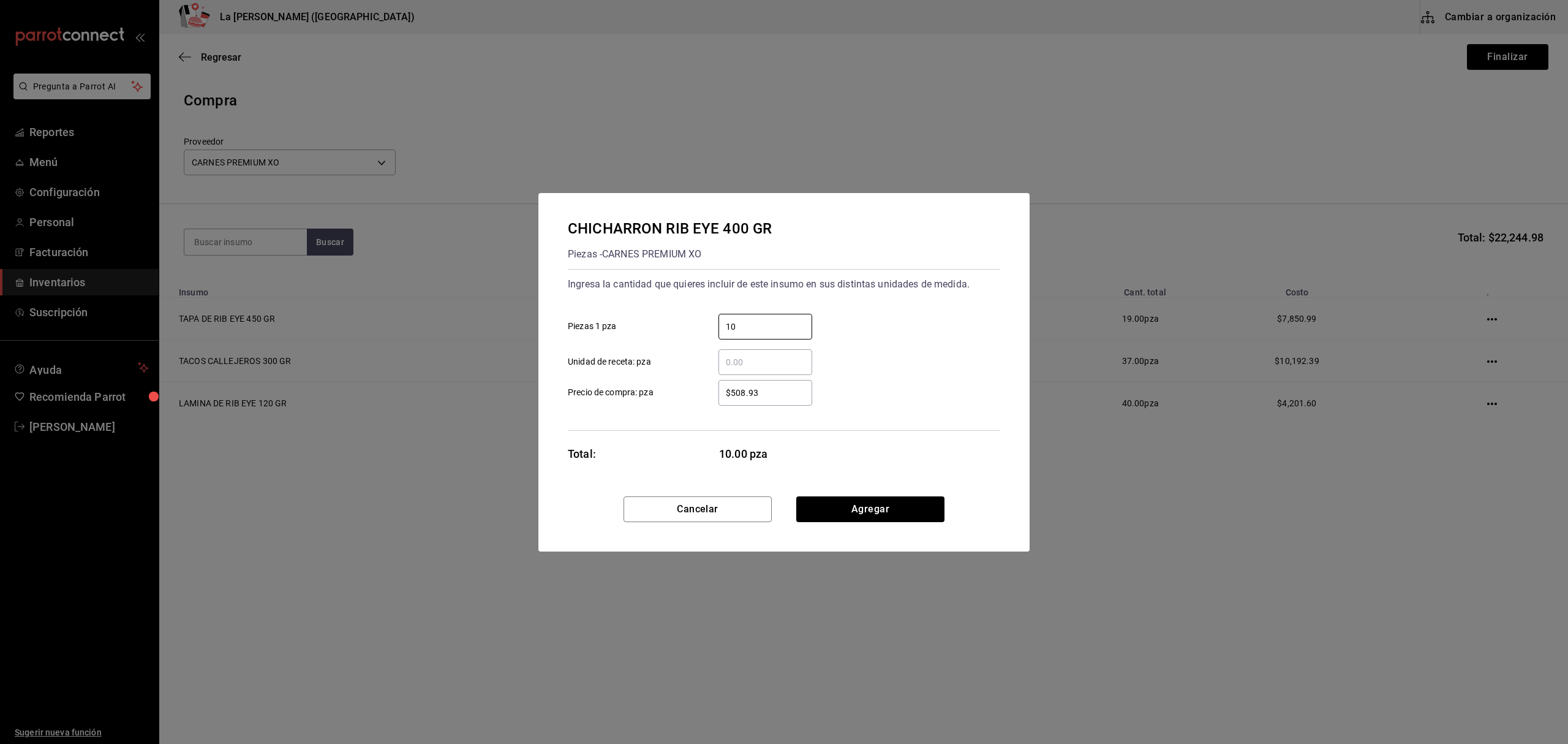
type input "10"
type input "$367.30"
click button "Agregar" at bounding box center [870, 509] width 148 height 26
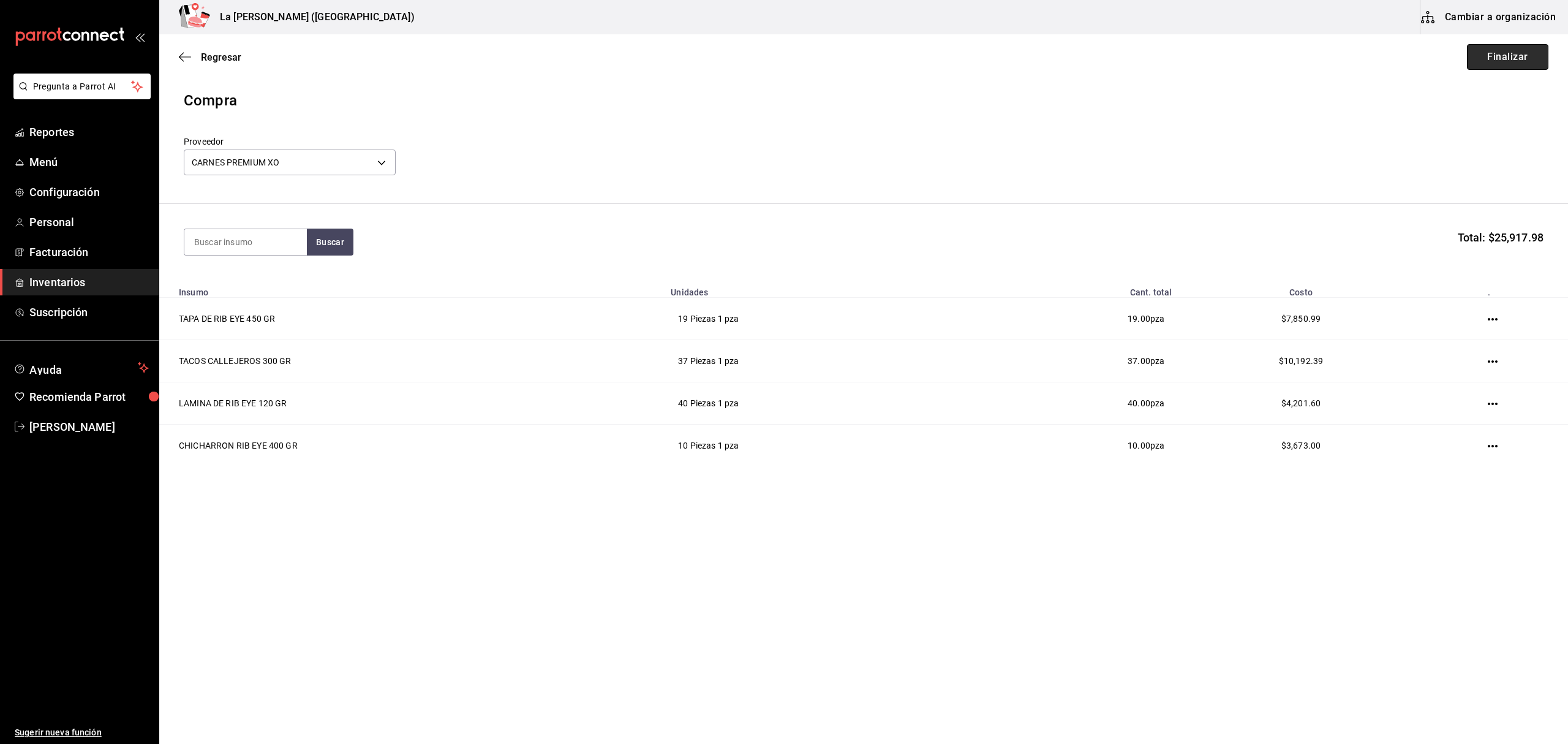
click at [1494, 63] on button "Finalizar" at bounding box center [1508, 57] width 82 height 26
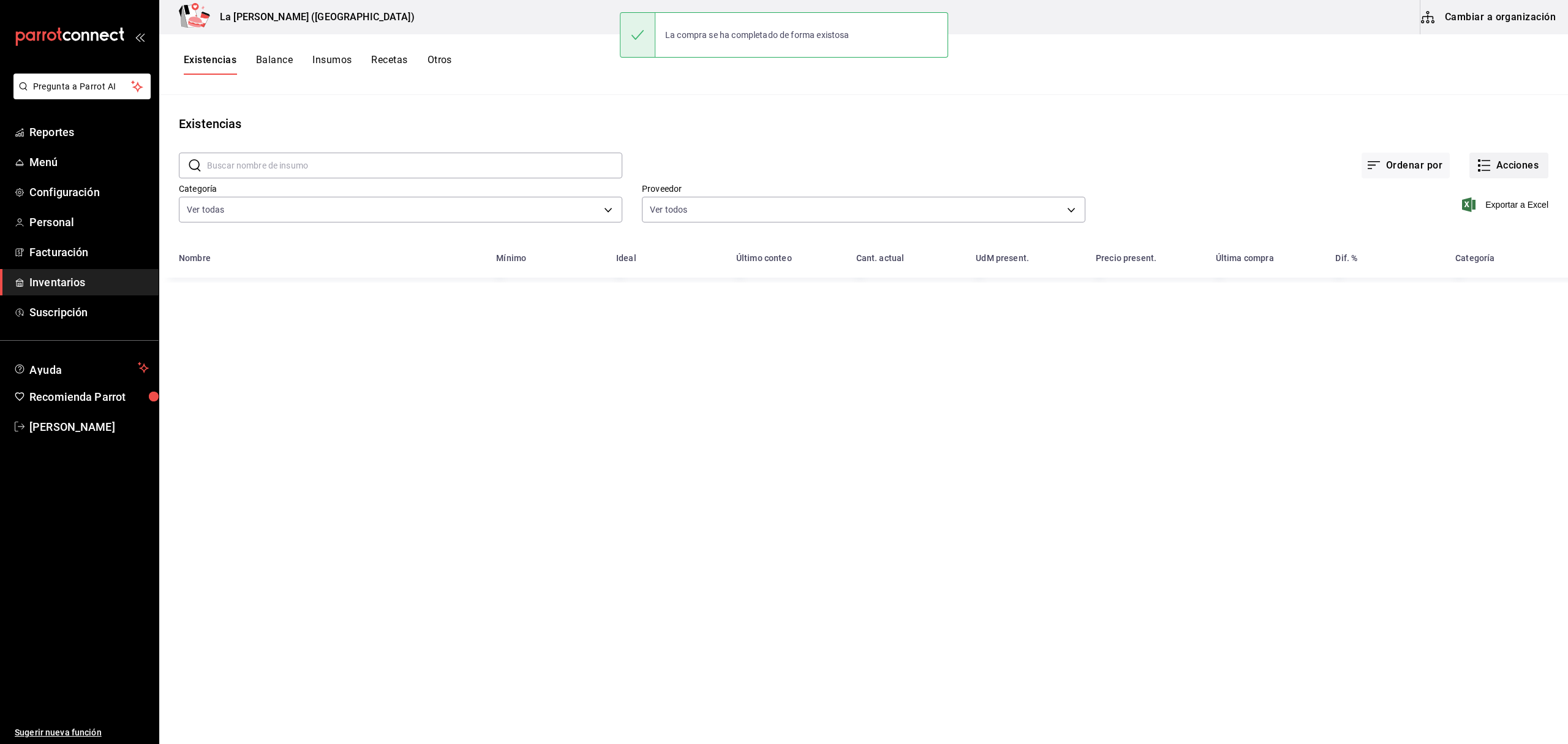
click at [1507, 177] on button "Acciones" at bounding box center [1509, 165] width 79 height 26
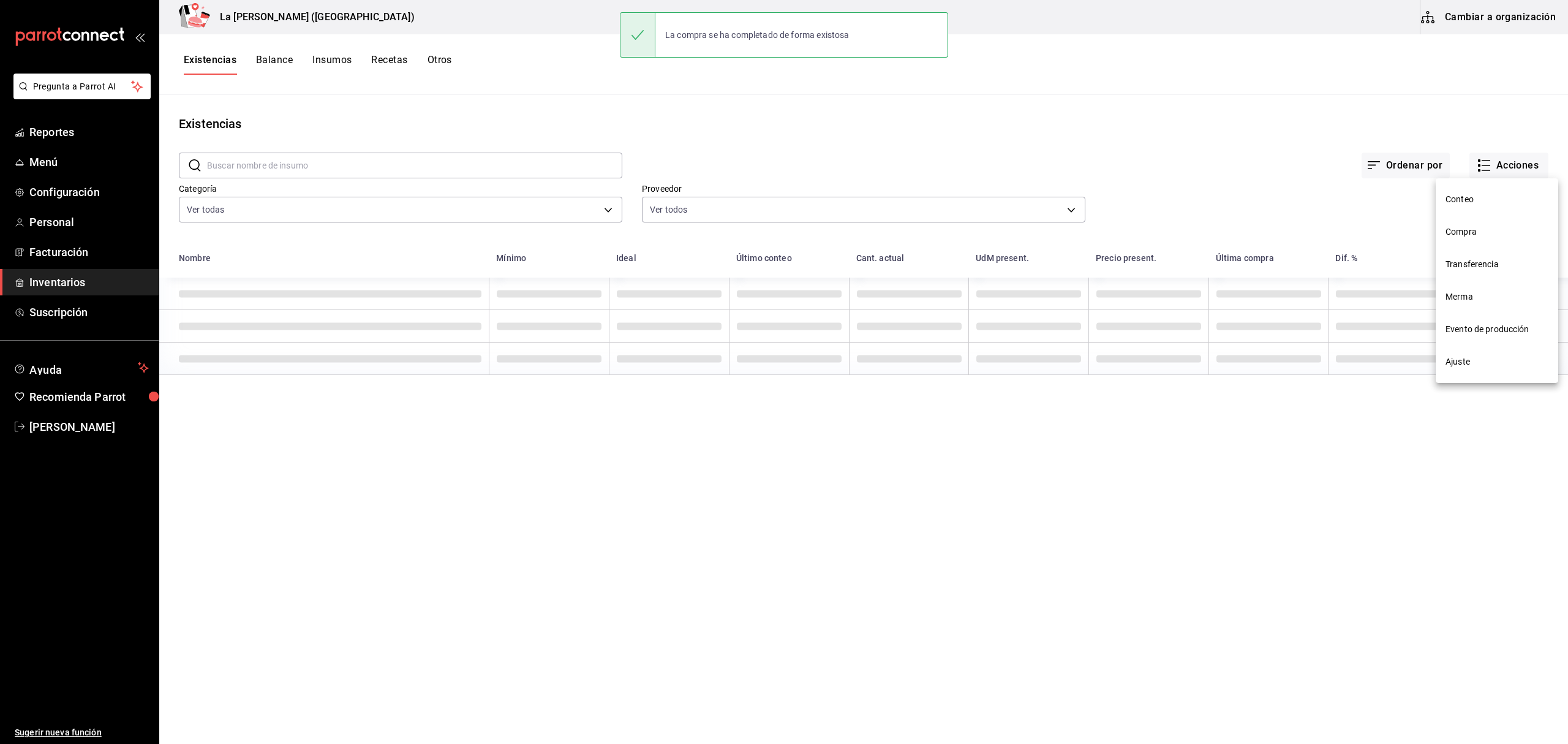
click at [1467, 226] on span "Compra" at bounding box center [1497, 232] width 103 height 13
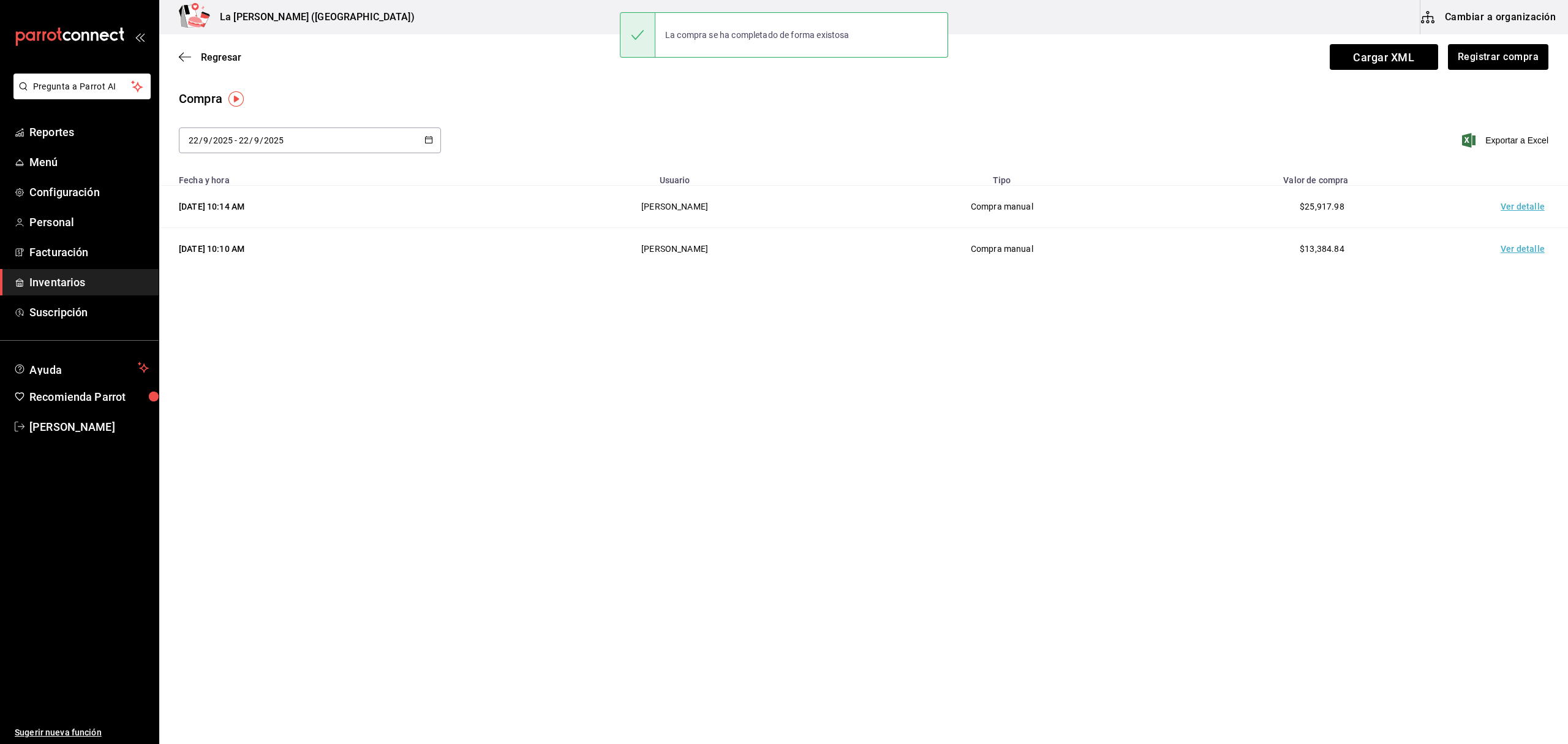
click at [1505, 209] on td "Ver detalle" at bounding box center [1525, 207] width 86 height 42
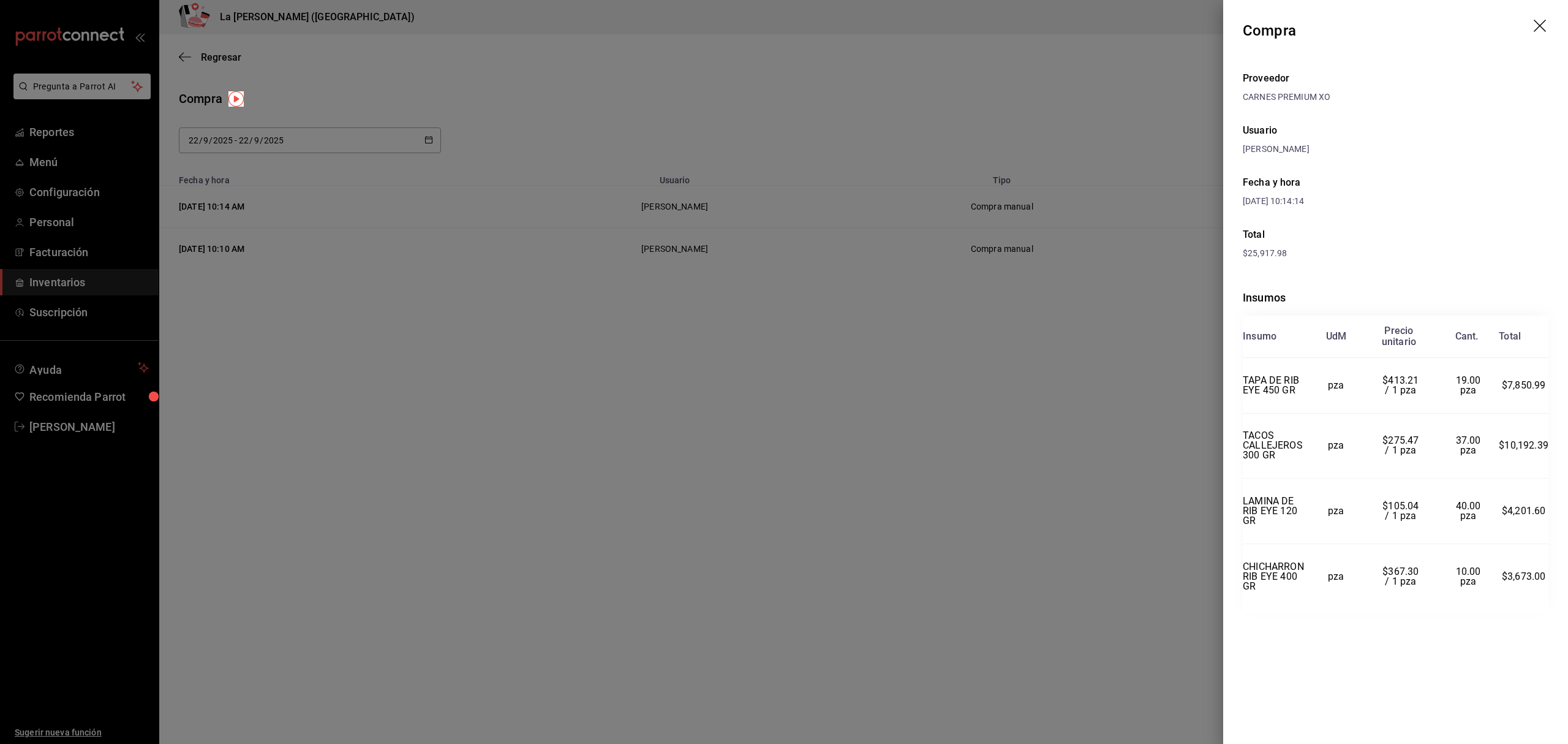
click at [1546, 26] on icon "drag" at bounding box center [1541, 27] width 14 height 14
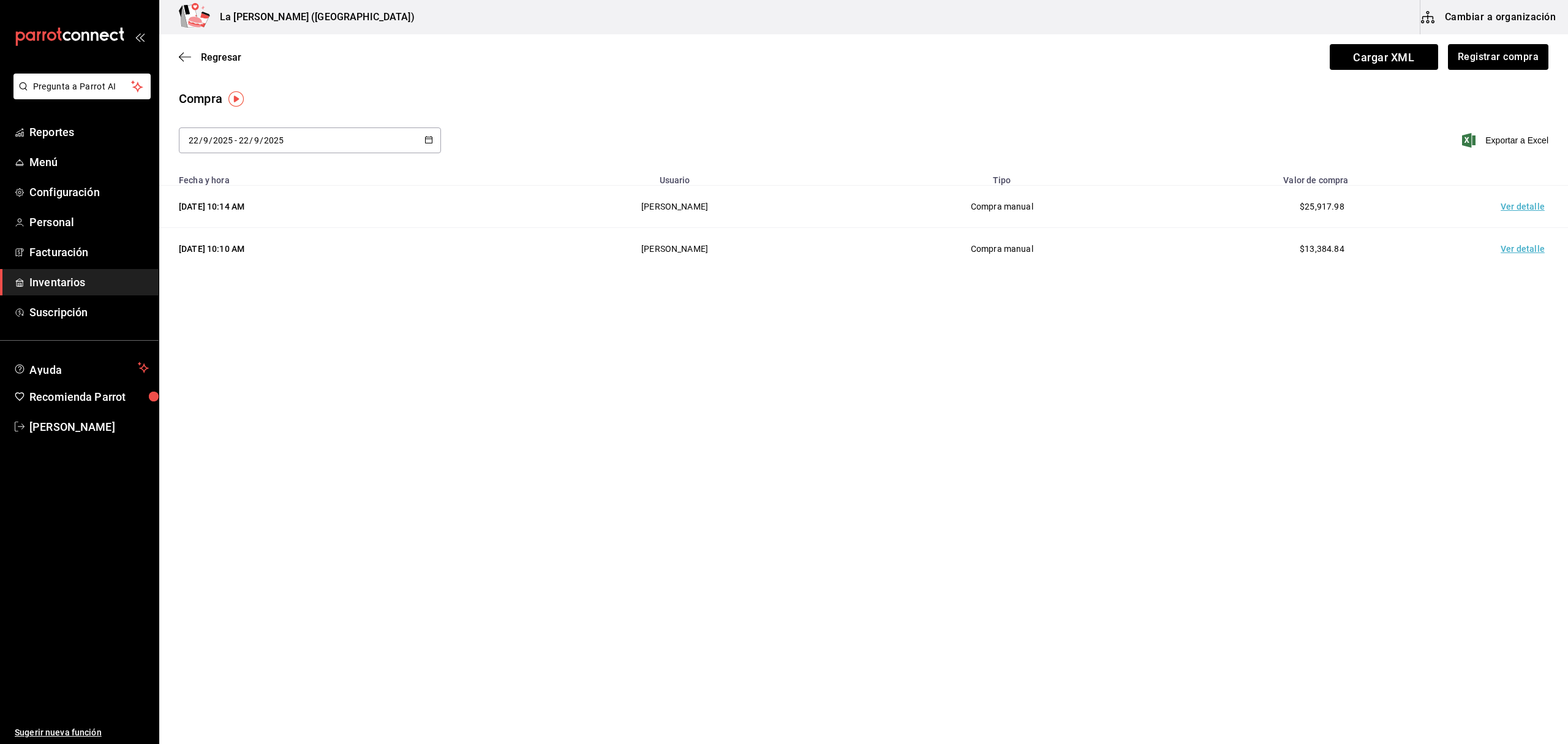
click at [77, 285] on span "Inventarios" at bounding box center [89, 282] width 119 height 16
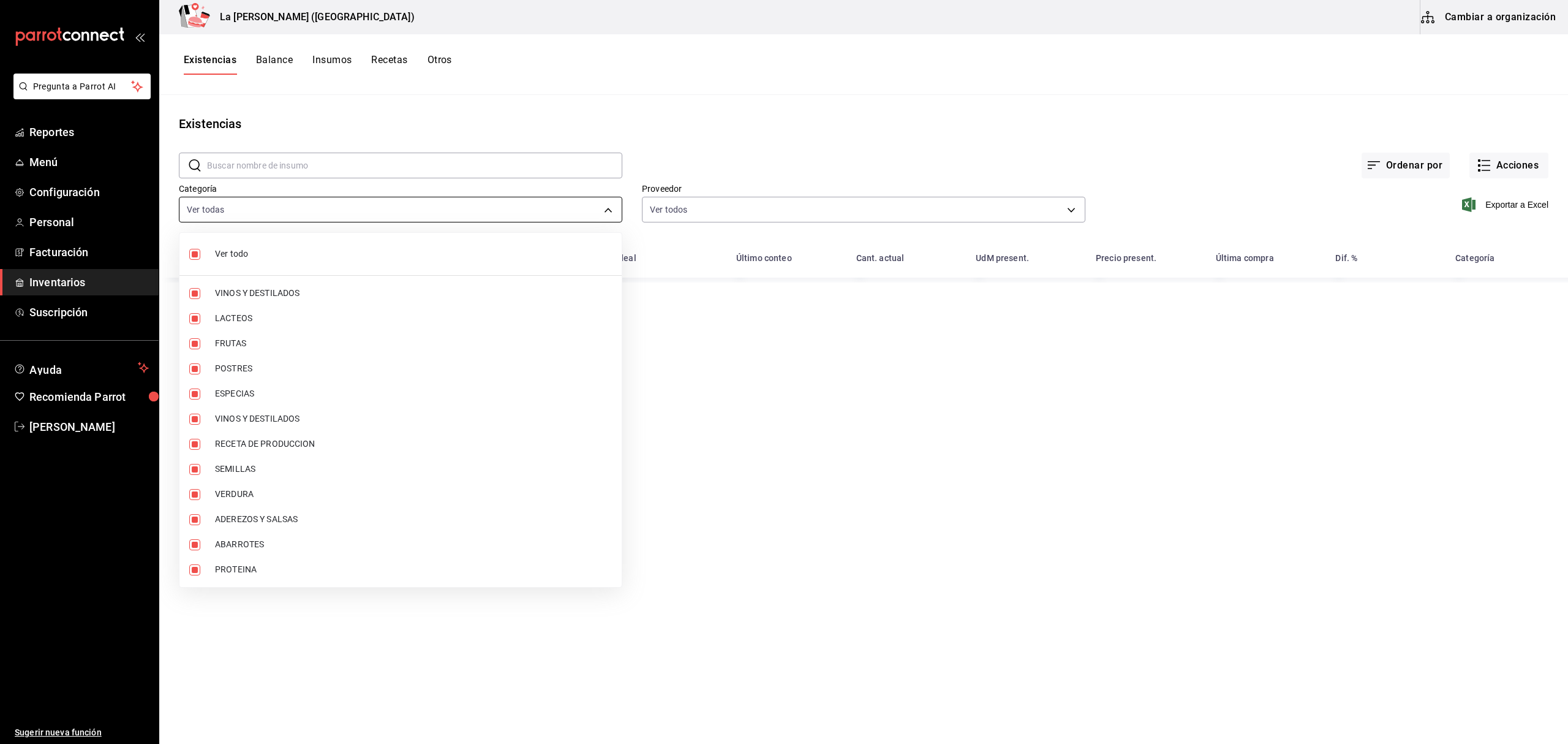
click at [323, 219] on body "Pregunta a Parrot AI Reportes Menú Configuración Personal Facturación Inventari…" at bounding box center [784, 367] width 1568 height 735
click at [269, 249] on span "Ver todo" at bounding box center [413, 254] width 397 height 13
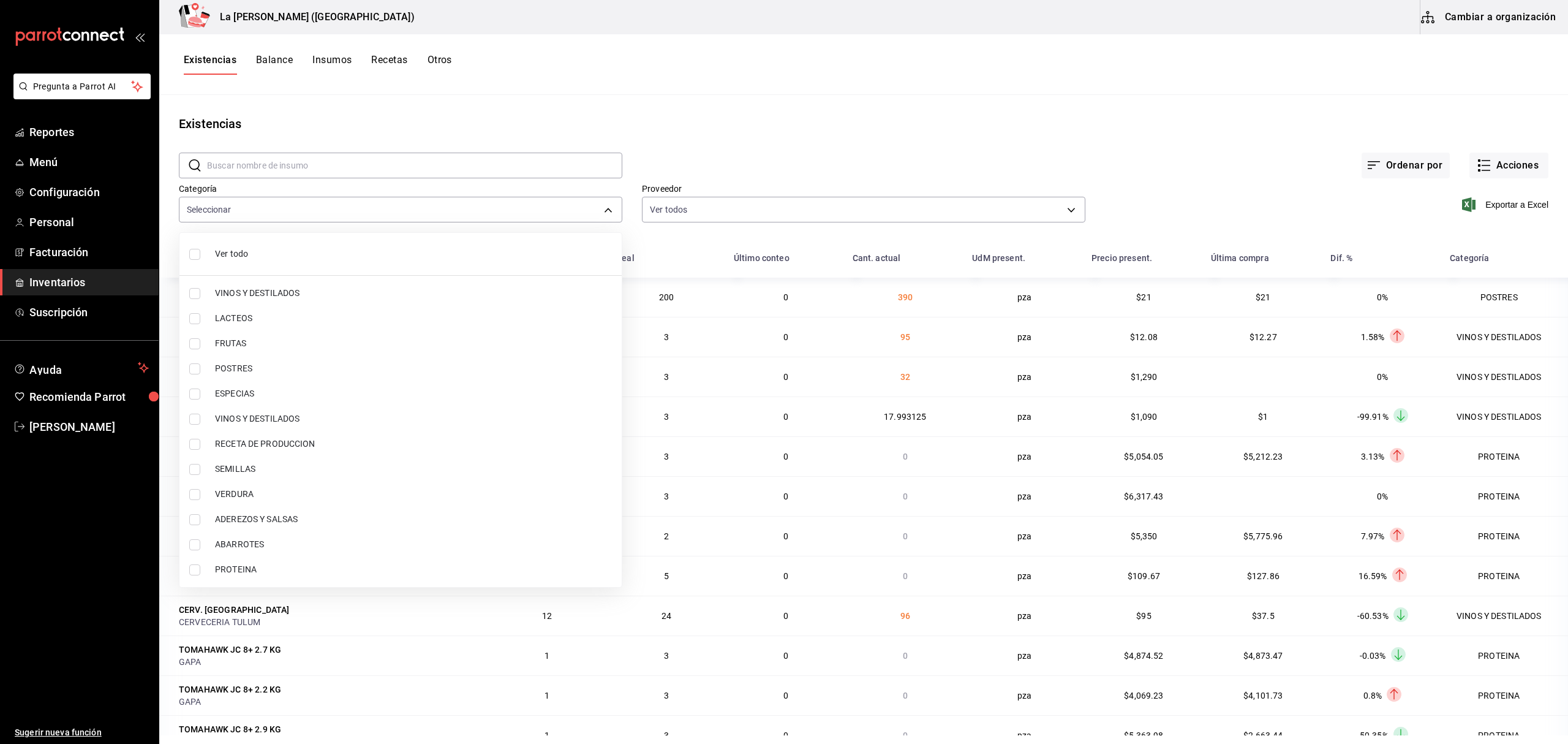
checkbox input "false"
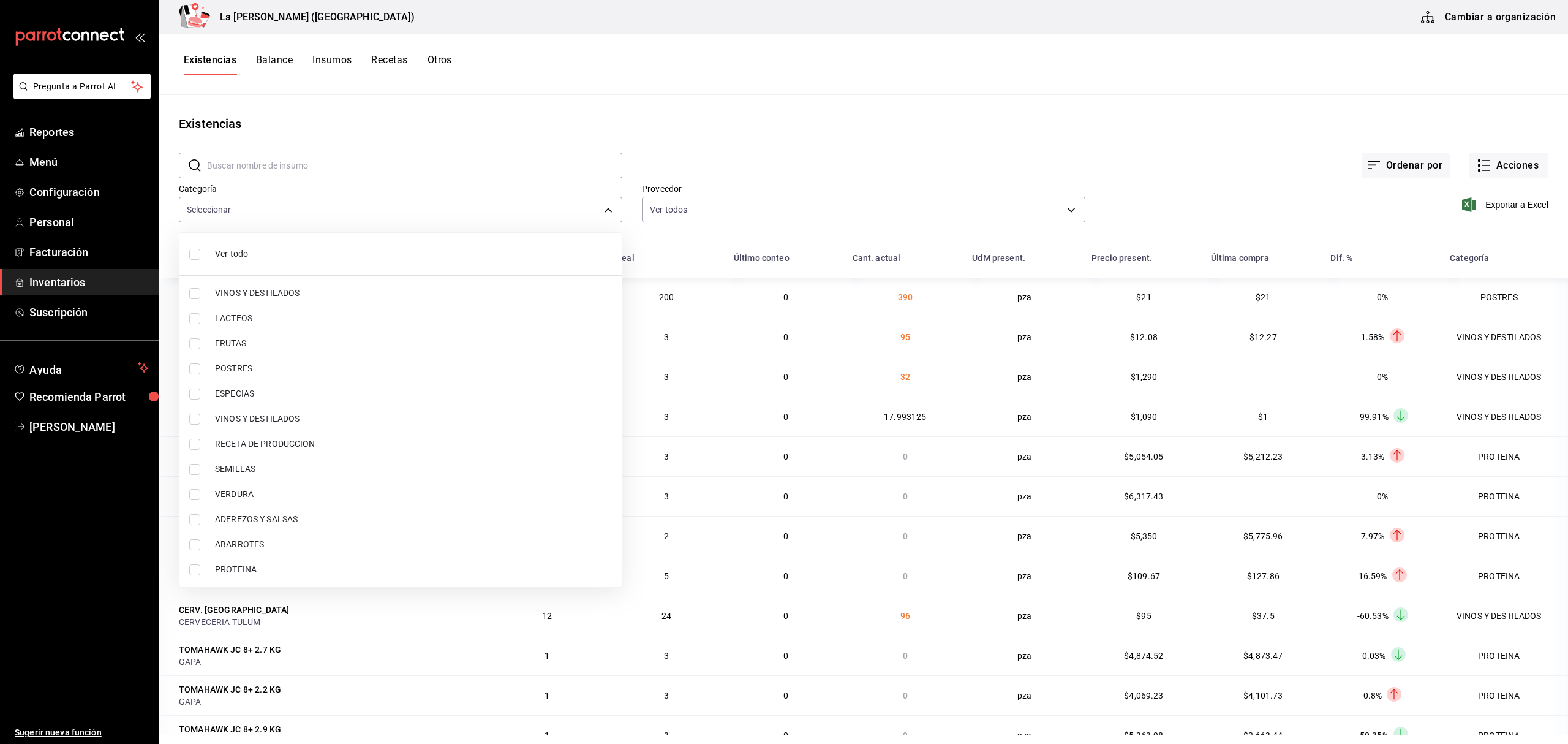
checkbox input "false"
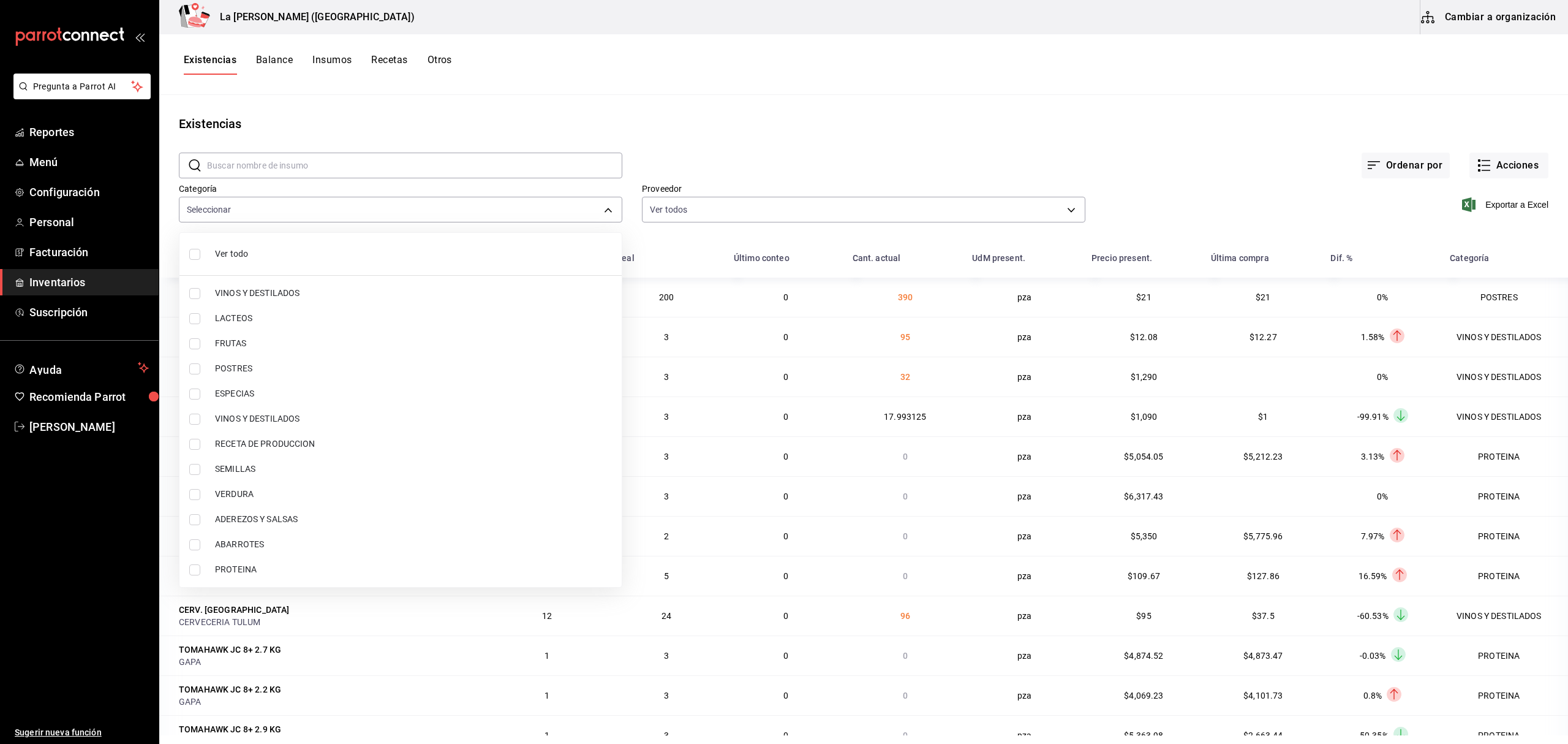
checkbox input "false"
drag, startPoint x: 238, startPoint y: 567, endPoint x: 228, endPoint y: 544, distance: 25.1
click at [238, 568] on span "PROTEINA" at bounding box center [413, 570] width 397 height 13
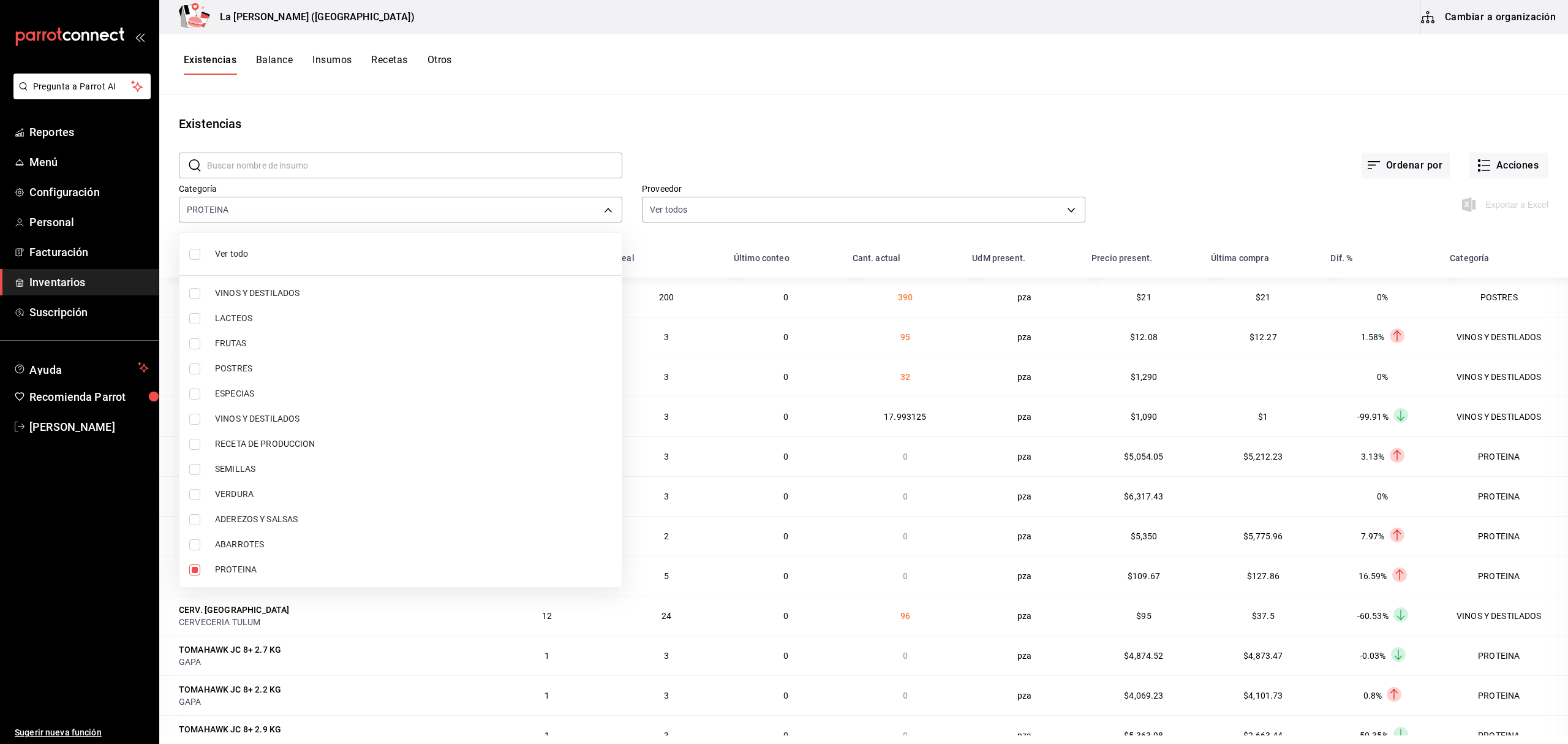
type input "89020659-a685-42c8-84d5-b1543ef933a3"
checkbox input "true"
click at [236, 365] on span "POSTRES" at bounding box center [413, 369] width 397 height 13
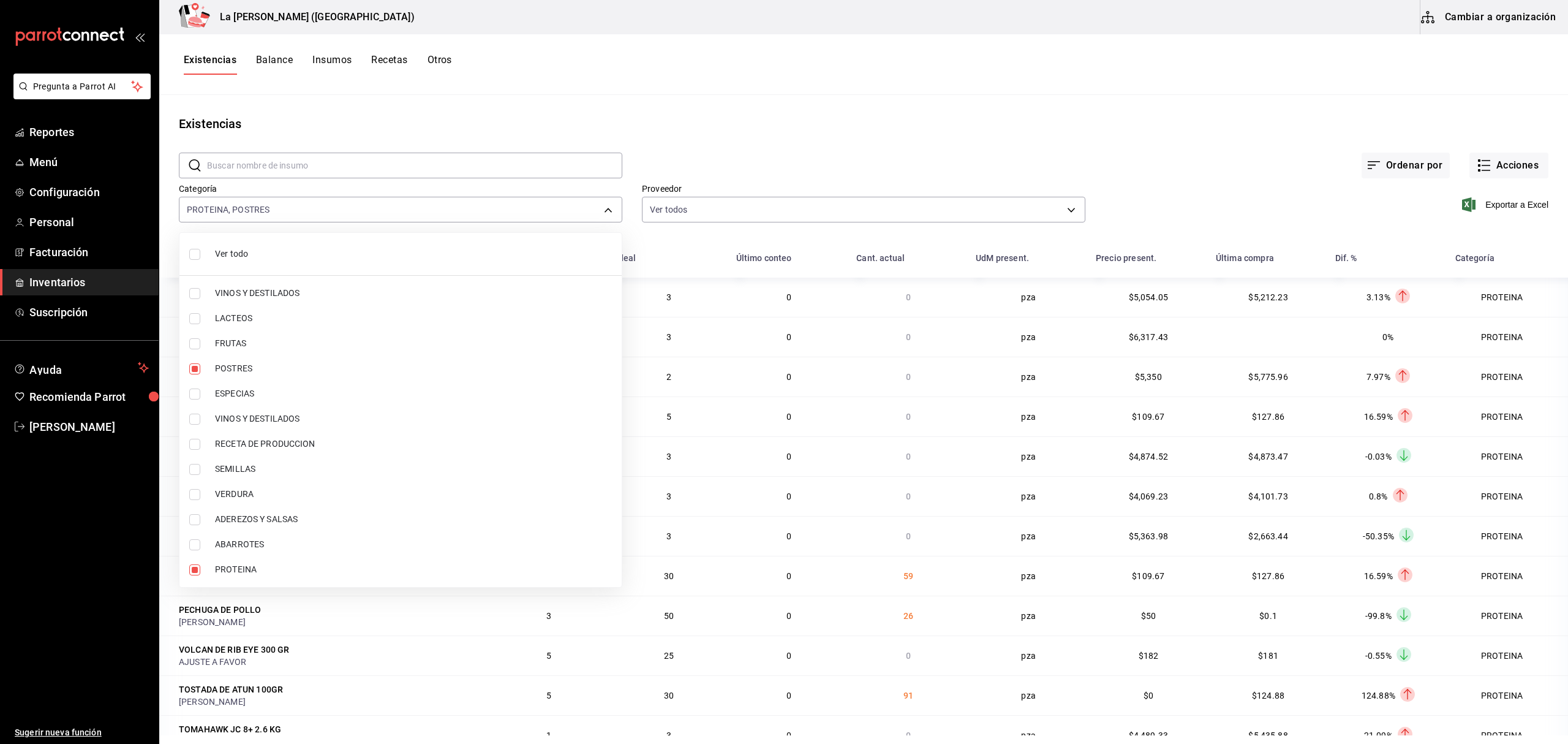
type input "89020659-a685-42c8-84d5-b1543ef933a3,300b8f87-2b59-439f-b980-3e97300322fa"
checkbox input "true"
click at [1510, 201] on div at bounding box center [784, 372] width 1568 height 744
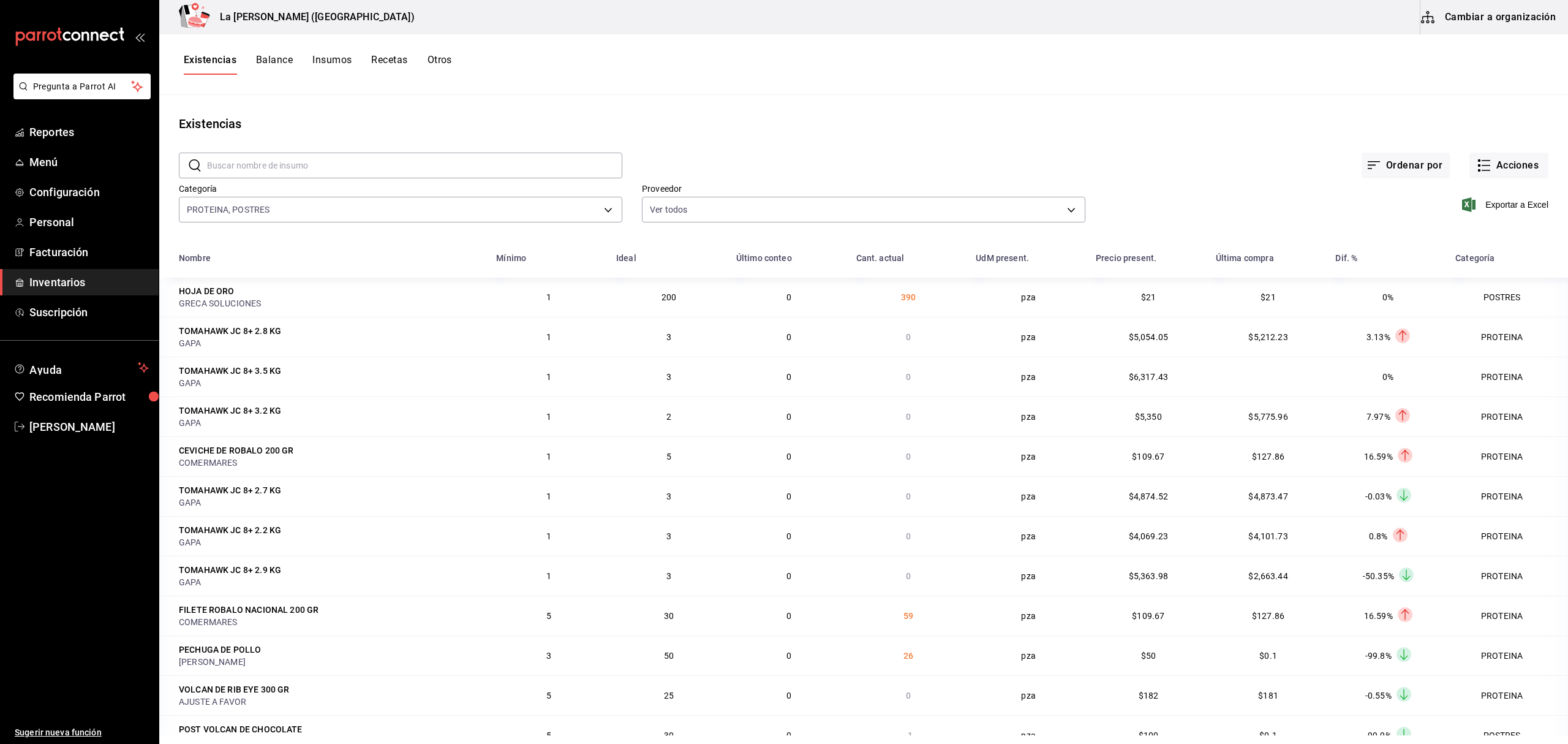
click at [1510, 201] on span "Exportar a Excel" at bounding box center [1506, 205] width 84 height 14
